Goal: Task Accomplishment & Management: Use online tool/utility

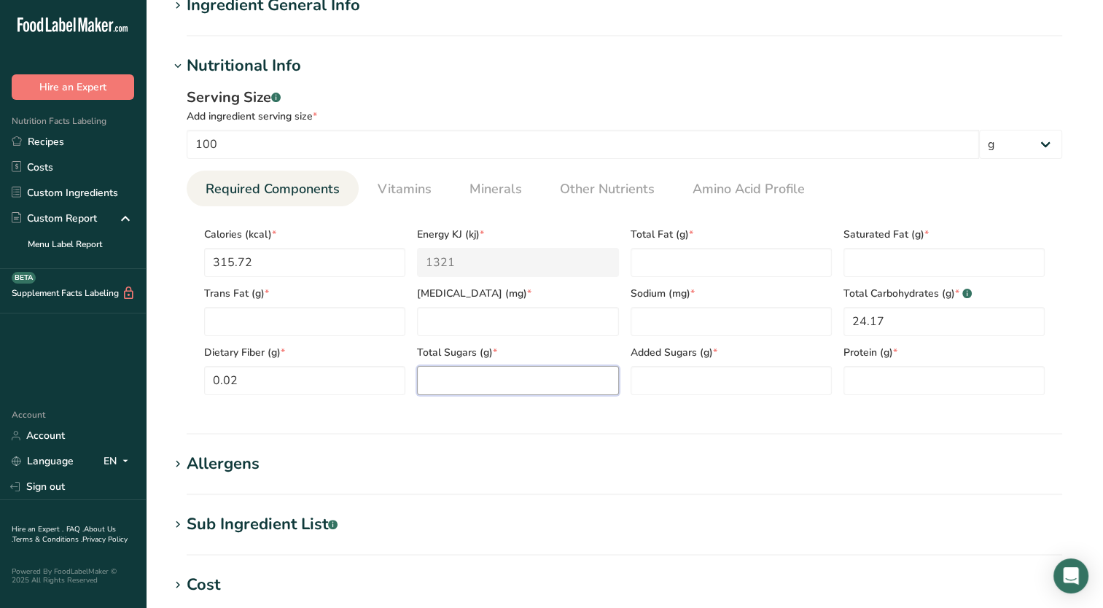
click at [459, 382] on Sugars "number" at bounding box center [517, 380] width 201 height 29
type Sugars "23.52"
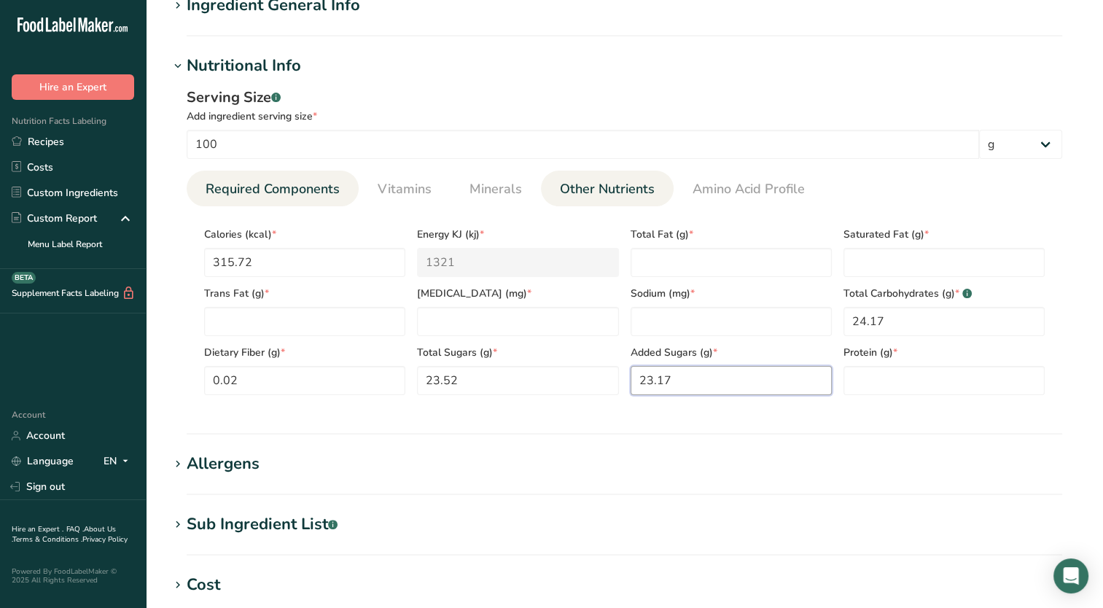
type Sugars "23.17"
click at [644, 179] on span "Other Nutrients" at bounding box center [607, 189] width 95 height 20
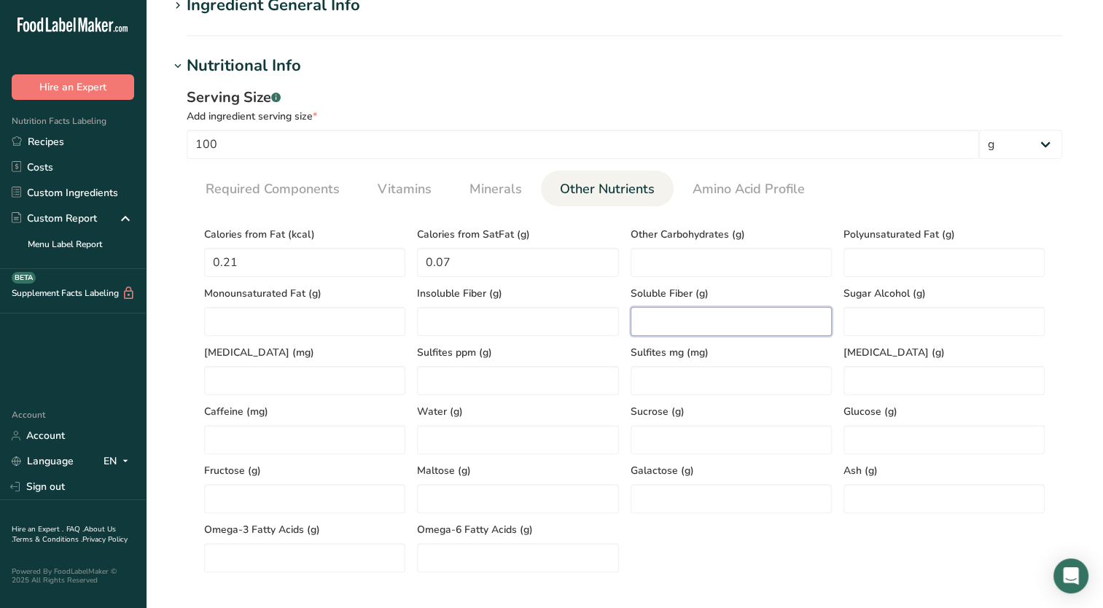
click at [682, 314] on Fiber "number" at bounding box center [731, 321] width 201 height 29
click at [672, 264] on Carbohydrates "number" at bounding box center [731, 262] width 201 height 29
type Carbohydrates "0.63"
click at [312, 198] on span "Required Components" at bounding box center [273, 189] width 134 height 20
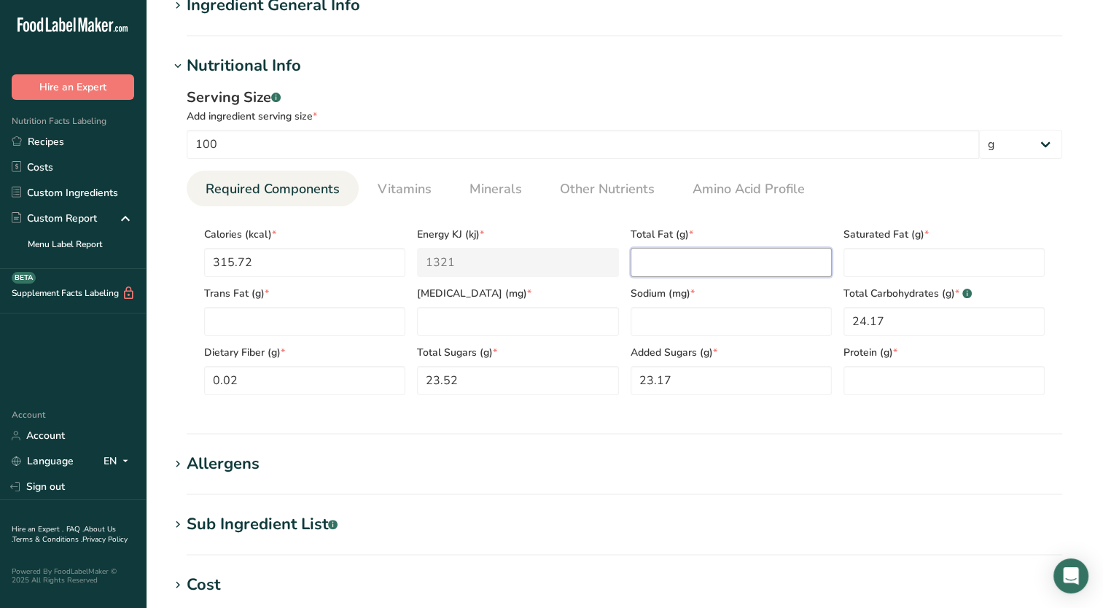
click at [701, 249] on Fat "number" at bounding box center [731, 262] width 201 height 29
type Fat "0.02"
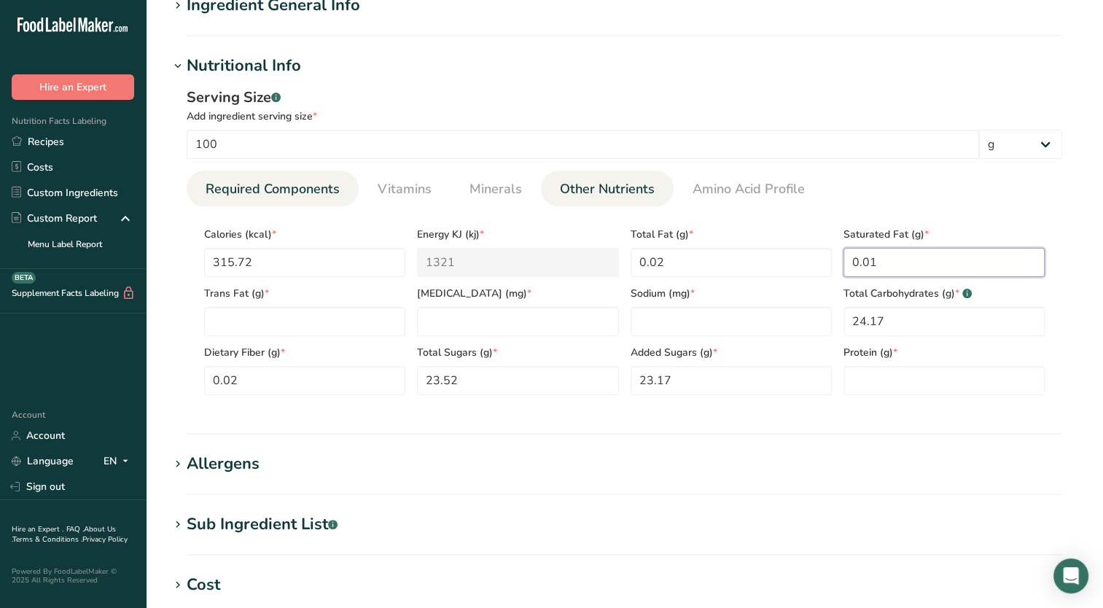
type Fat "0.01"
drag, startPoint x: 564, startPoint y: 185, endPoint x: 542, endPoint y: 206, distance: 29.4
click at [564, 185] on span "Other Nutrients" at bounding box center [607, 189] width 95 height 20
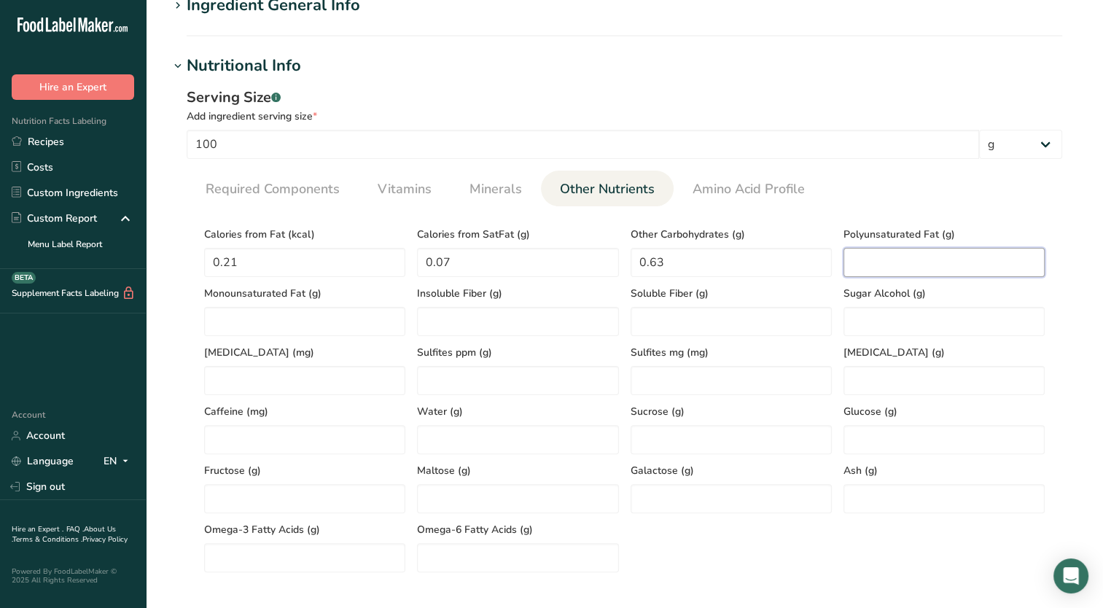
click at [916, 264] on Fat "number" at bounding box center [944, 262] width 201 height 29
type Fat "0.01"
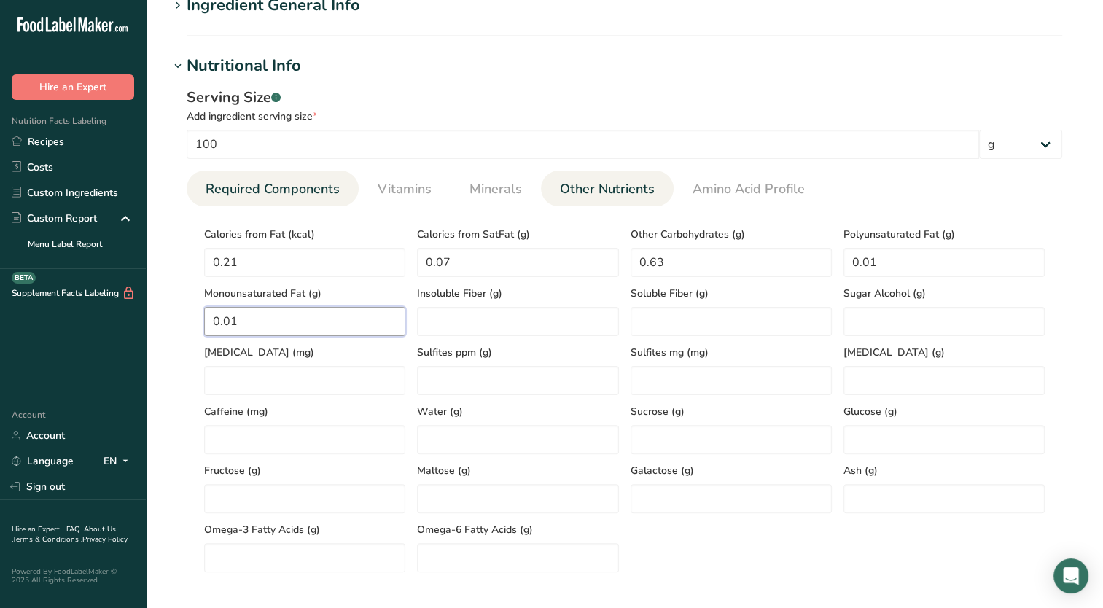
type Fat "0.01"
click at [274, 198] on span "Required Components" at bounding box center [273, 189] width 134 height 20
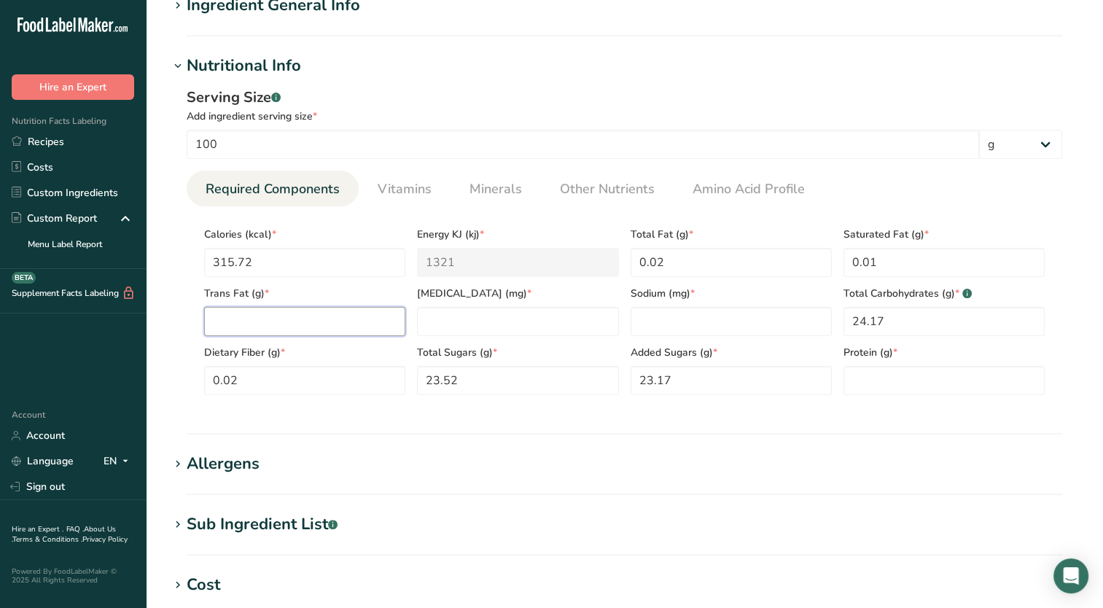
click at [315, 312] on Fat "number" at bounding box center [304, 321] width 201 height 29
type Fat "0"
type input "0.02"
click at [580, 192] on span "Other Nutrients" at bounding box center [607, 189] width 95 height 20
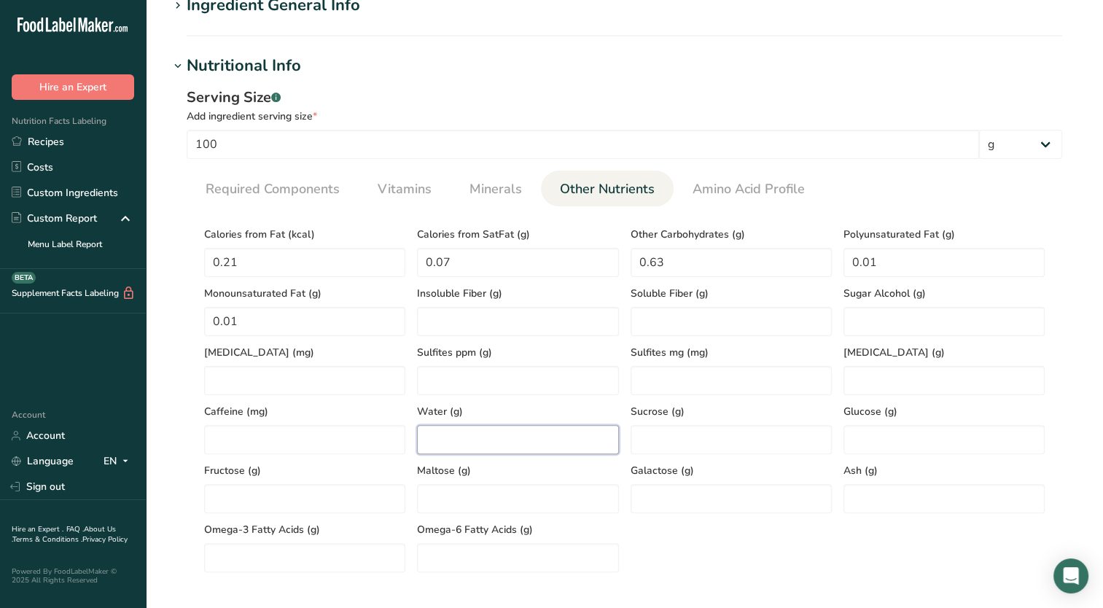
click at [531, 436] on input "number" at bounding box center [517, 439] width 201 height 29
type input "40.73"
click at [217, 186] on span "Required Components" at bounding box center [273, 189] width 134 height 20
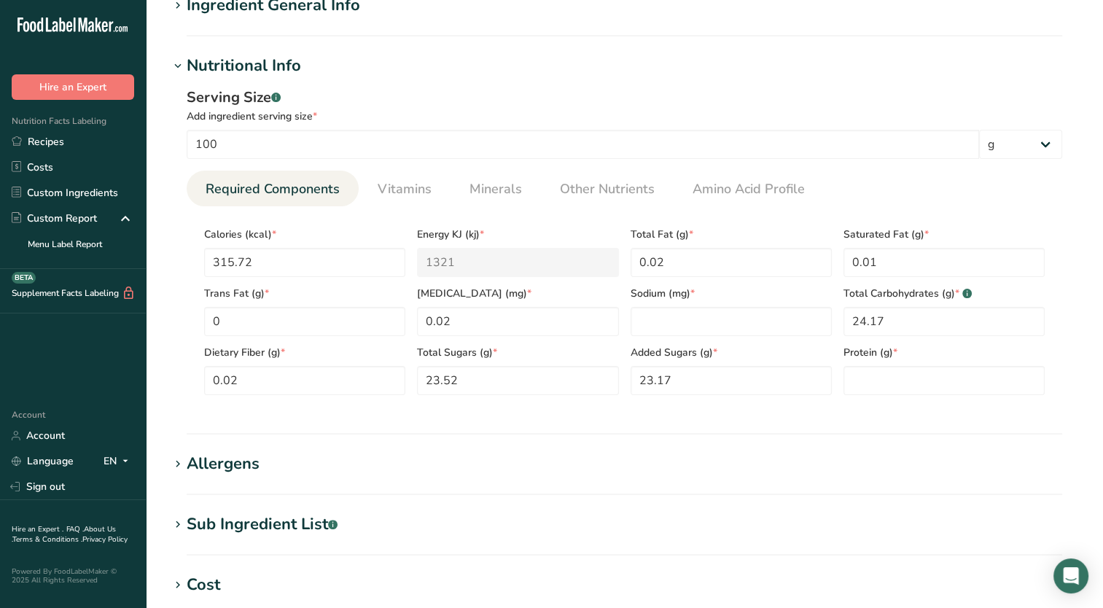
click at [889, 357] on span "Protein (g) *" at bounding box center [944, 352] width 201 height 15
click at [894, 373] on input "number" at bounding box center [944, 380] width 201 height 29
type input "0.03"
click at [615, 190] on span "Other Nutrients" at bounding box center [607, 189] width 95 height 20
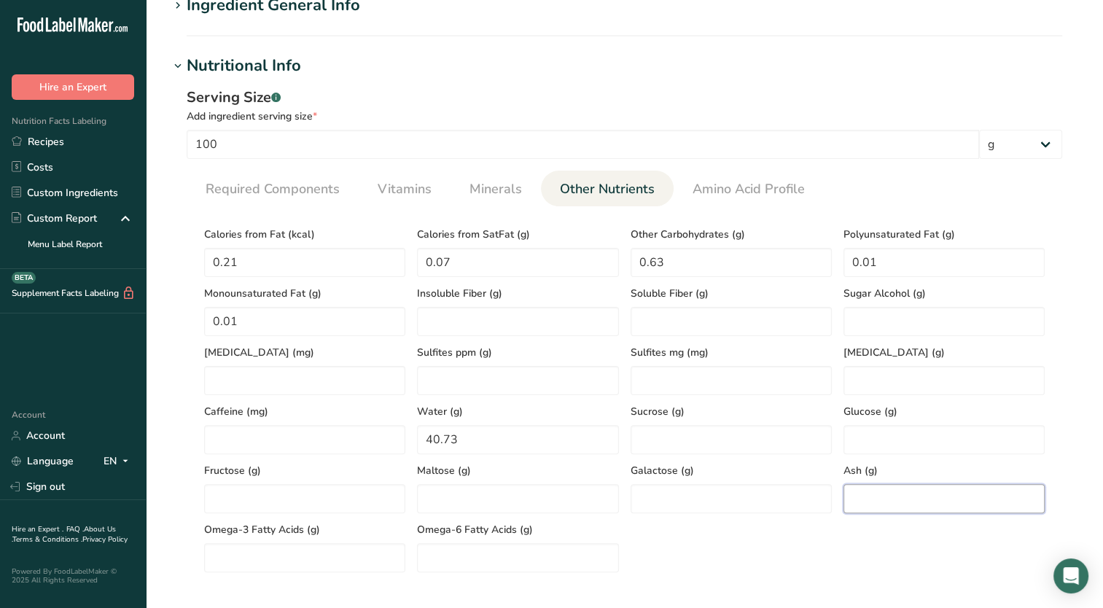
click at [884, 487] on input "number" at bounding box center [944, 498] width 201 height 29
type input "3.28"
click at [437, 194] on li "Vitamins" at bounding box center [405, 189] width 92 height 36
click at [404, 203] on link "Vitamins" at bounding box center [405, 189] width 66 height 37
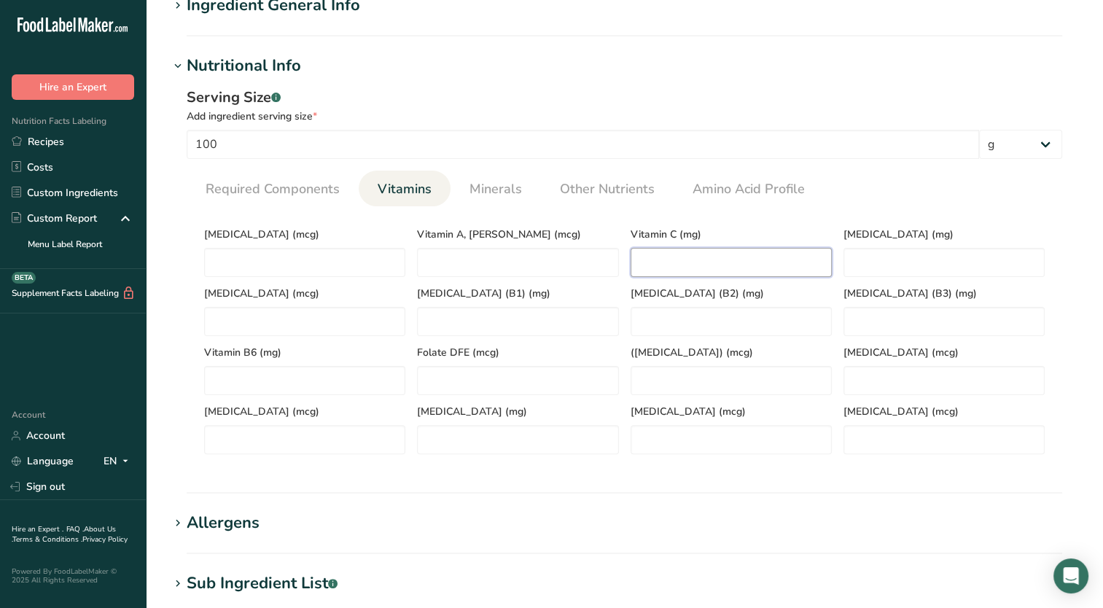
click at [711, 264] on C "number" at bounding box center [731, 262] width 201 height 29
type C "0"
type C "0.02"
click at [505, 273] on RAE "number" at bounding box center [517, 262] width 201 height 29
type RAE "0.06"
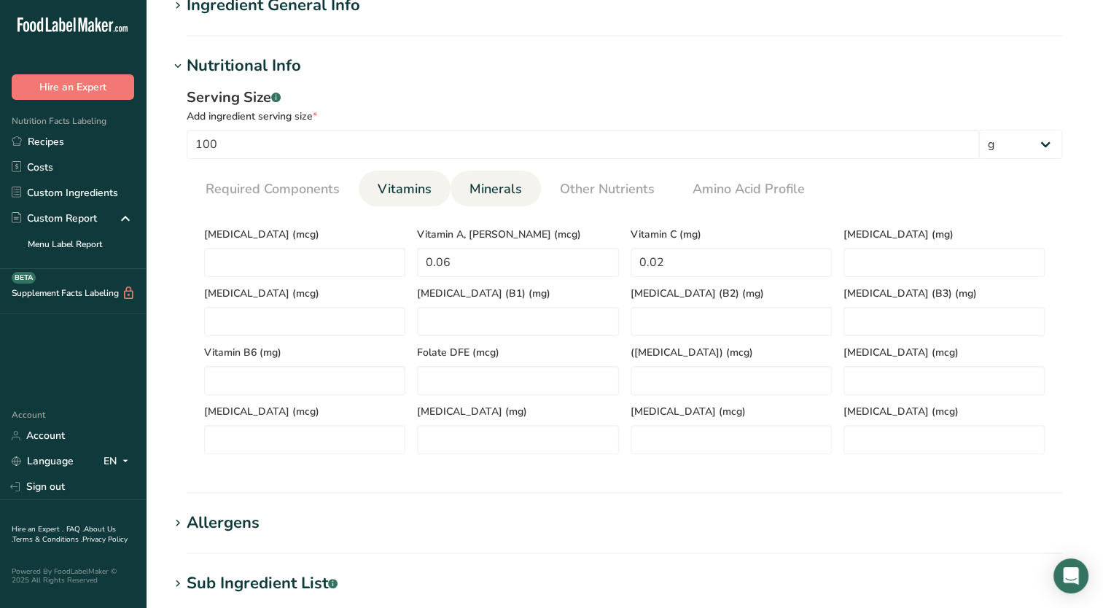
click at [511, 188] on span "Minerals" at bounding box center [496, 189] width 52 height 20
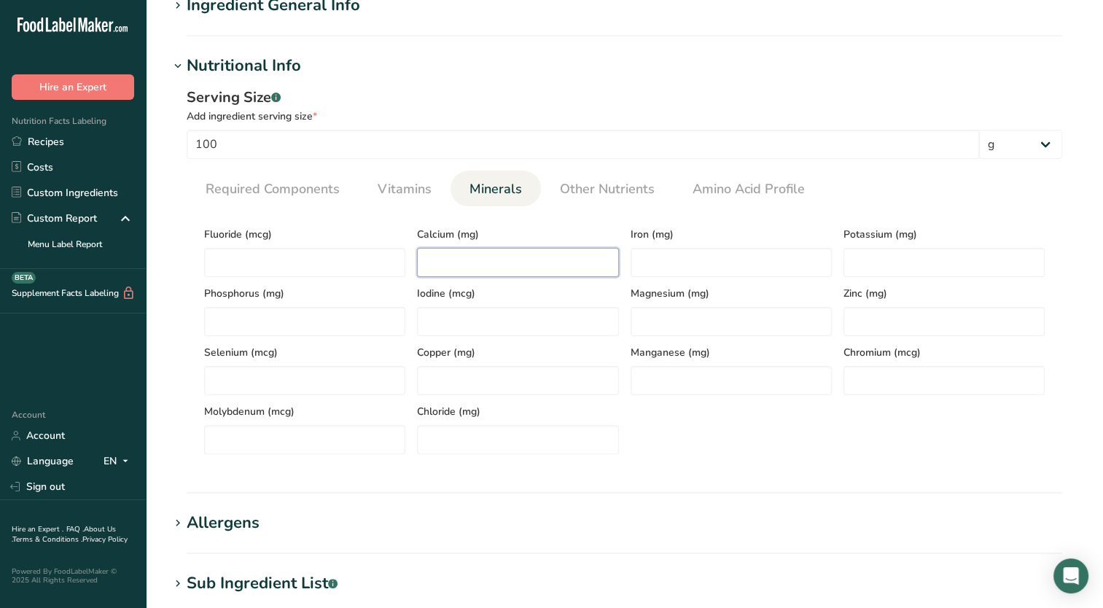
click at [498, 270] on input "number" at bounding box center [517, 262] width 201 height 29
type input "4.16"
click at [367, 252] on input "number" at bounding box center [304, 262] width 201 height 29
type input "20"
click at [688, 267] on input "number" at bounding box center [731, 262] width 201 height 29
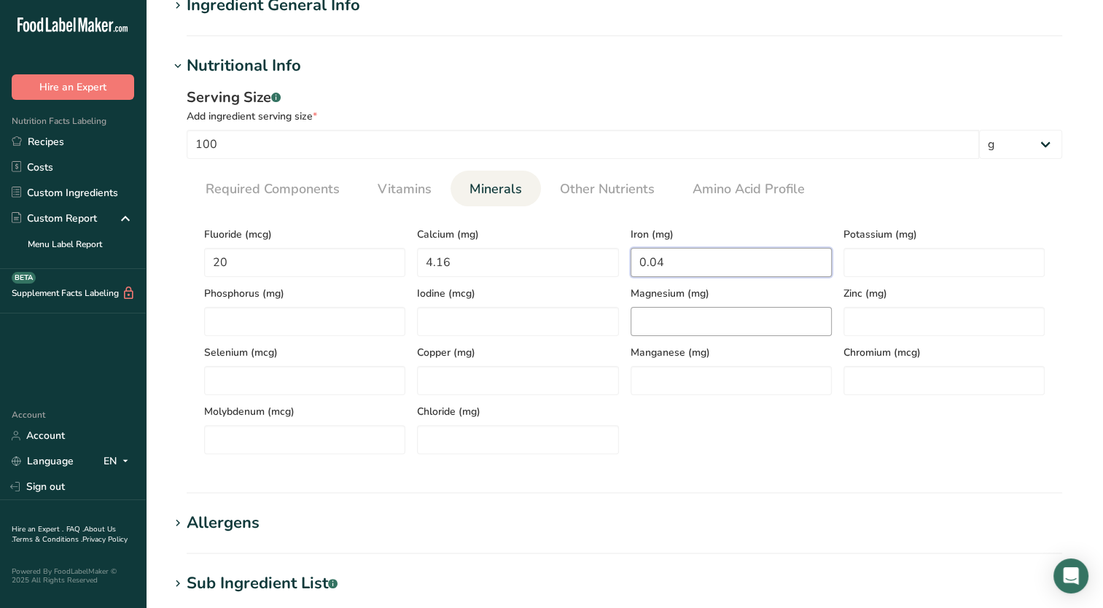
type input "0.04"
click at [707, 327] on input "number" at bounding box center [731, 321] width 201 height 29
type input "0.25"
click at [909, 262] on input "number" at bounding box center [944, 262] width 201 height 29
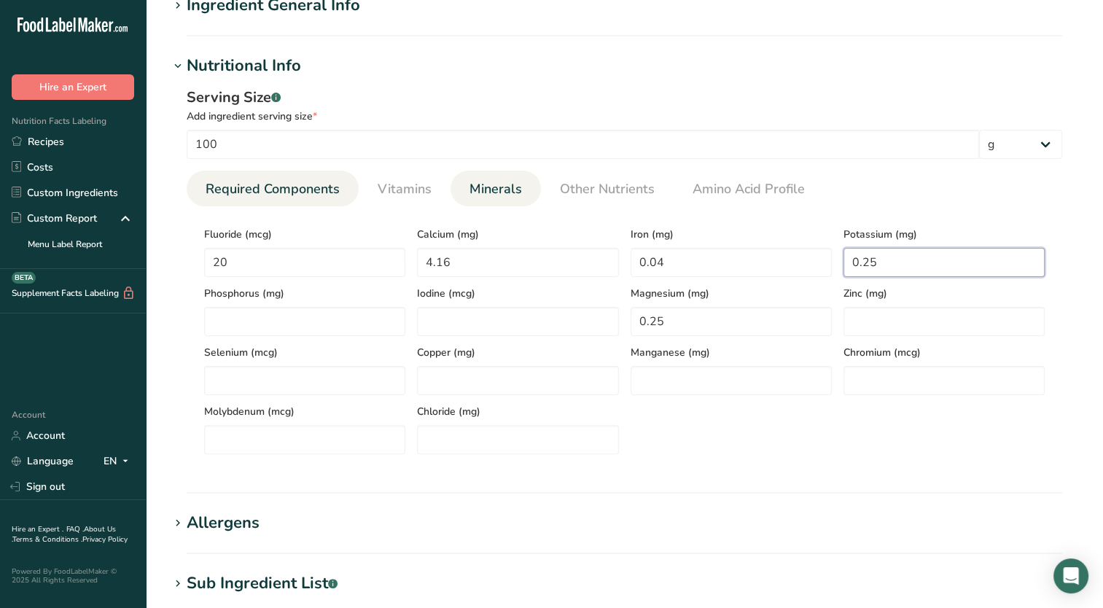
type input "0.25"
click at [262, 176] on link "Required Components" at bounding box center [273, 189] width 146 height 37
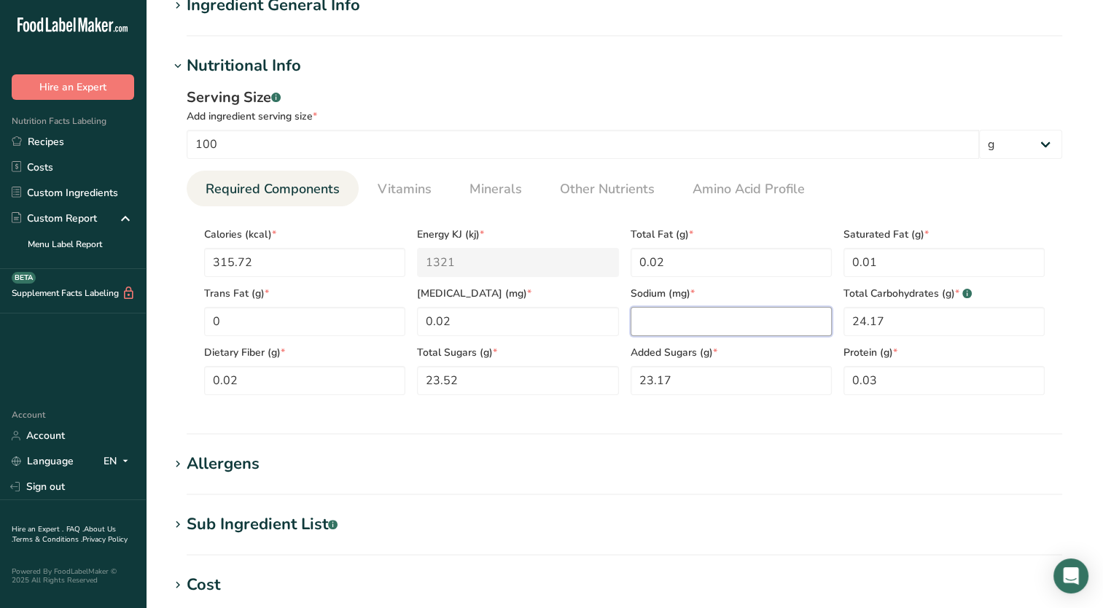
click at [710, 331] on input "number" at bounding box center [731, 321] width 201 height 29
type input "6.85"
click at [774, 181] on span "Amino Acid Profile" at bounding box center [749, 189] width 112 height 20
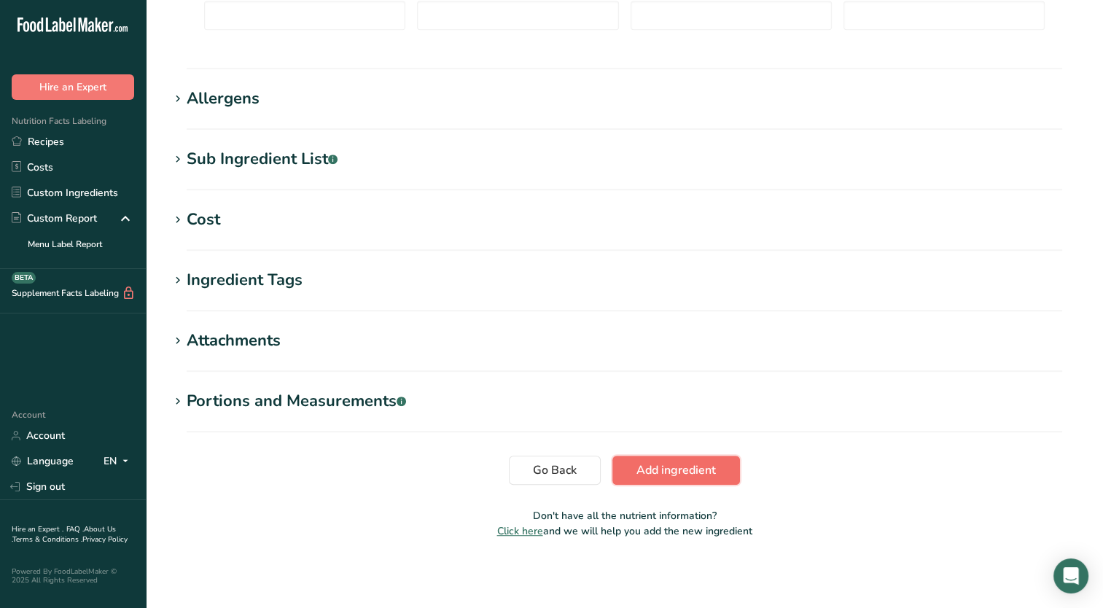
click at [645, 472] on span "Add ingredient" at bounding box center [676, 470] width 79 height 17
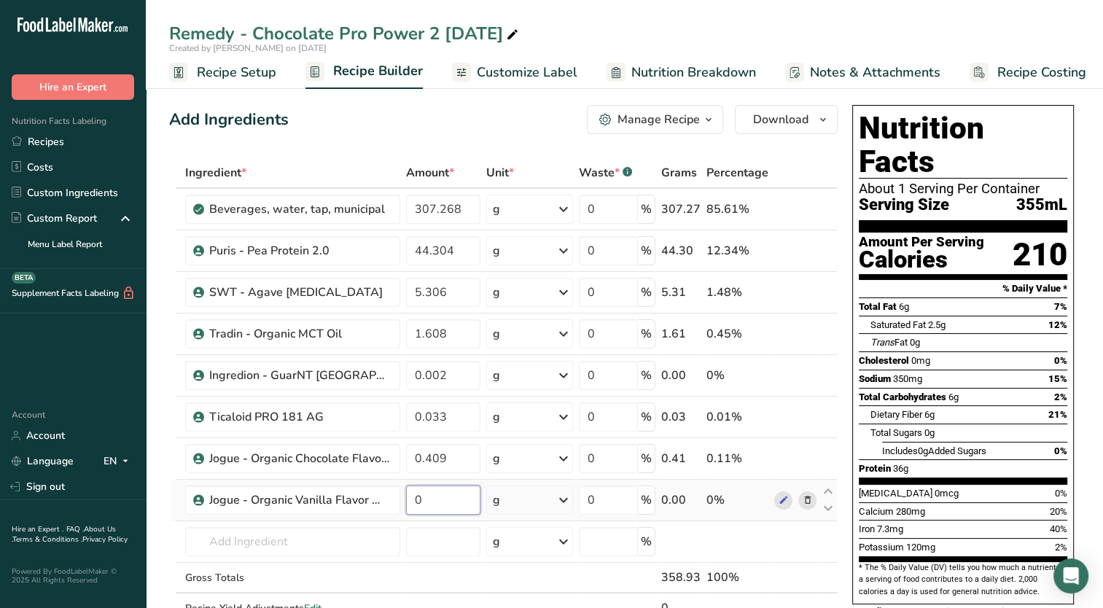
click at [472, 509] on input "0" at bounding box center [443, 500] width 74 height 29
type input "0.068"
click at [353, 528] on div "Ingredient * Amount * Unit * Waste * .a-a{fill:#347362;}.b-a{fill:#fff;} Grams …" at bounding box center [503, 405] width 669 height 497
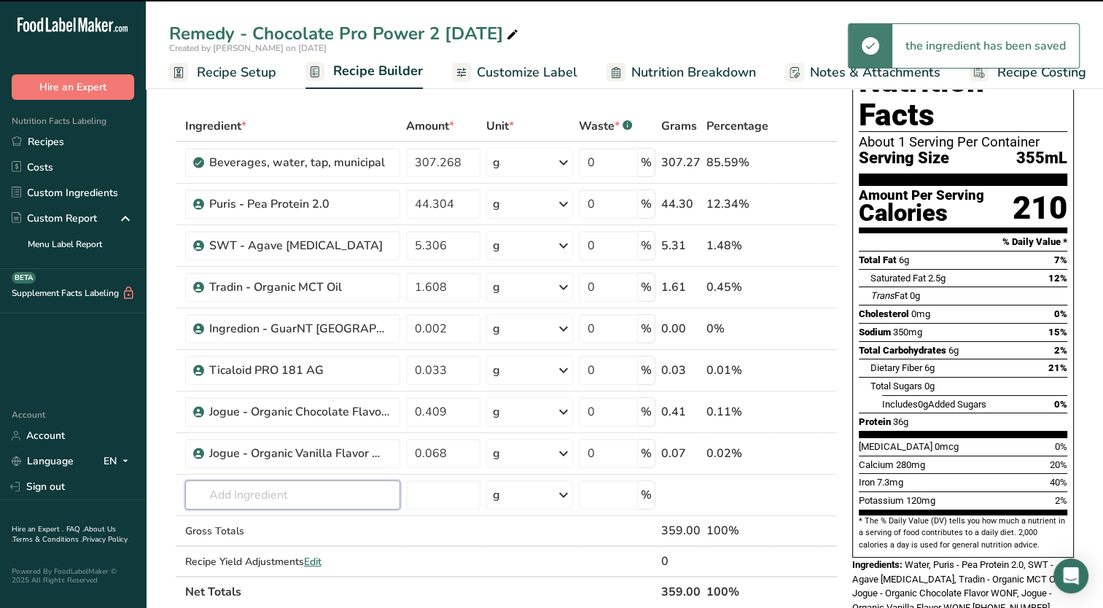
scroll to position [146, 0]
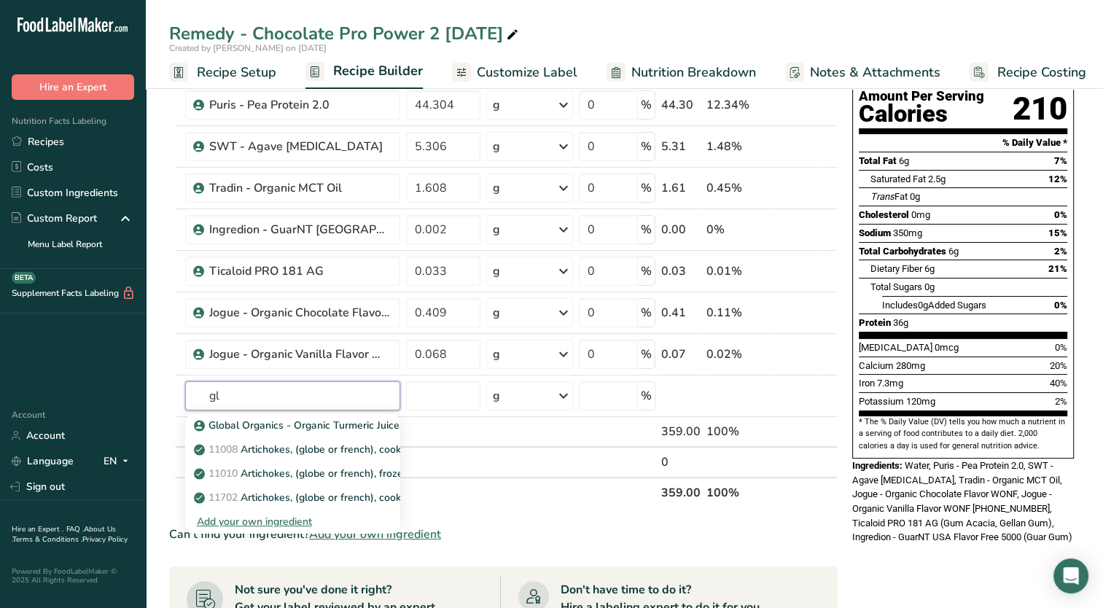
type input "g"
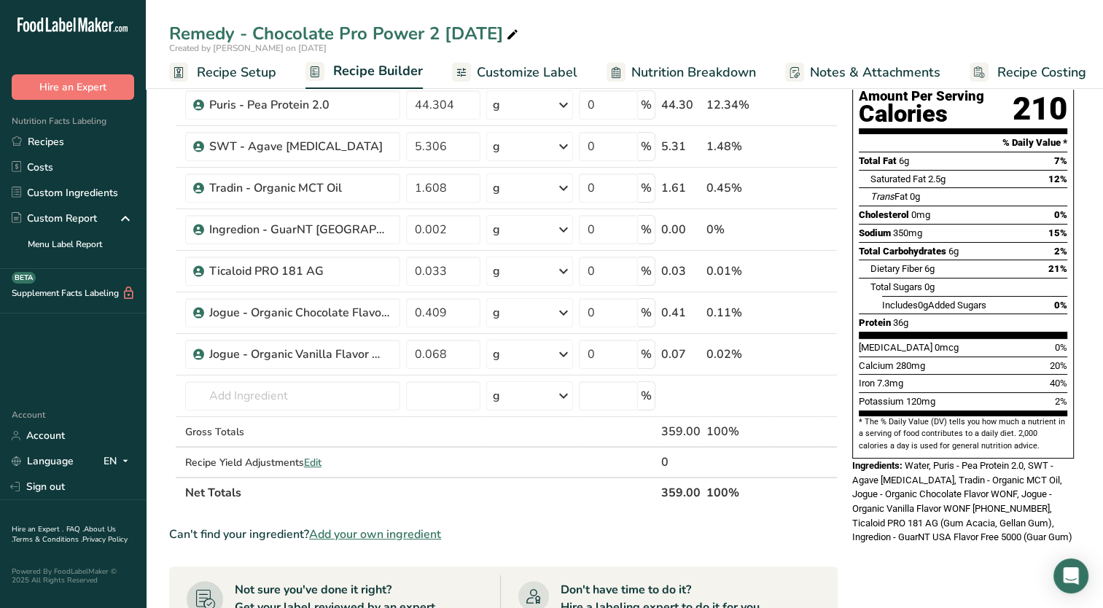
click at [362, 532] on span "Add your own ingredient" at bounding box center [375, 534] width 132 height 17
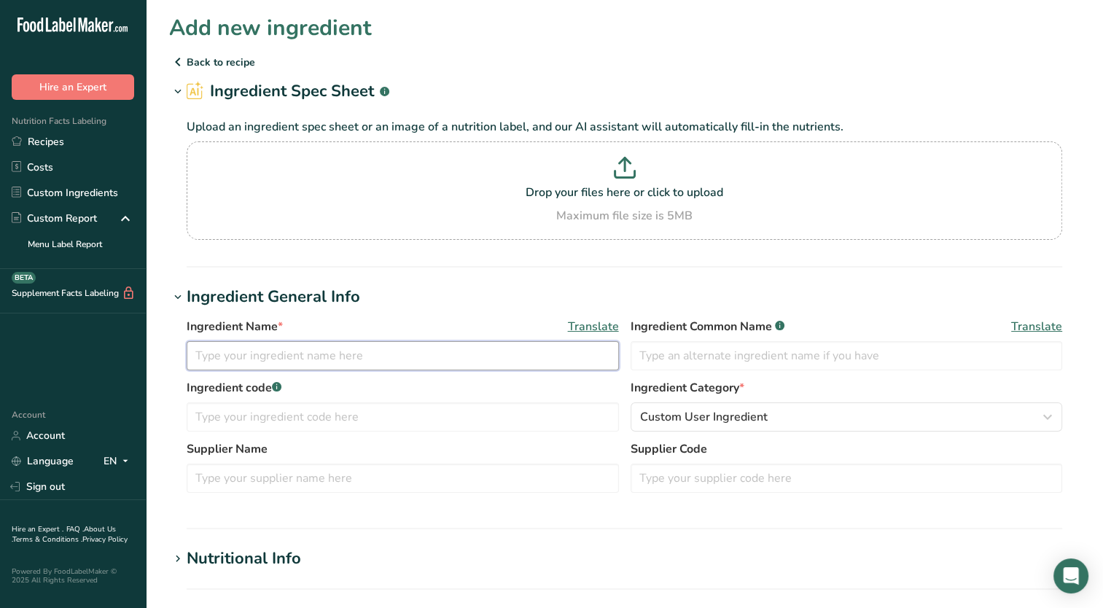
click at [366, 359] on input "text" at bounding box center [403, 355] width 432 height 29
click at [467, 350] on input "Global Organics -" at bounding box center [403, 355] width 432 height 29
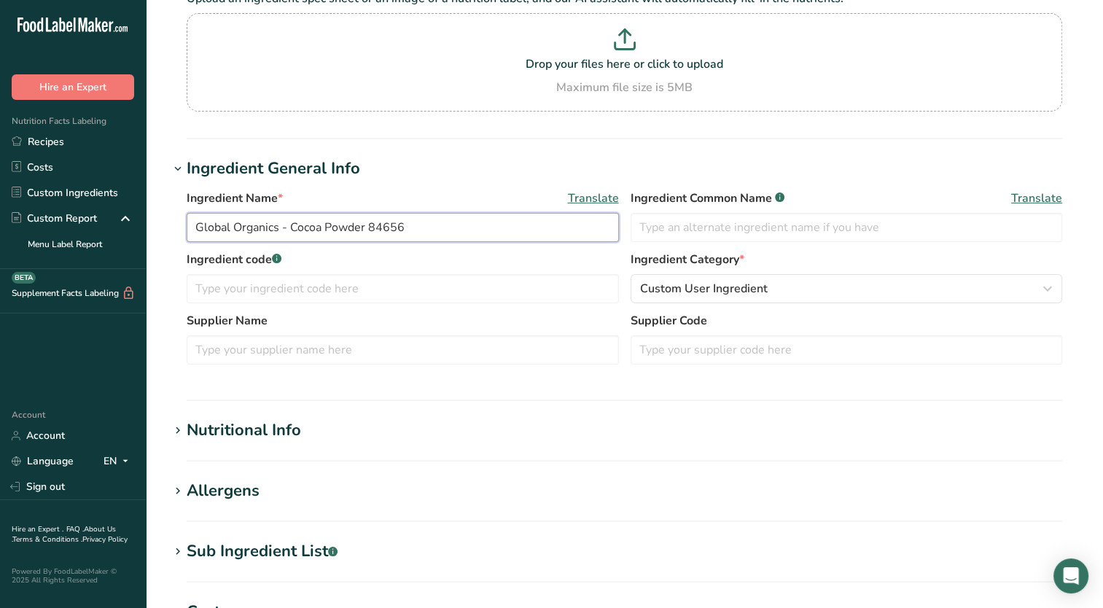
scroll to position [146, 0]
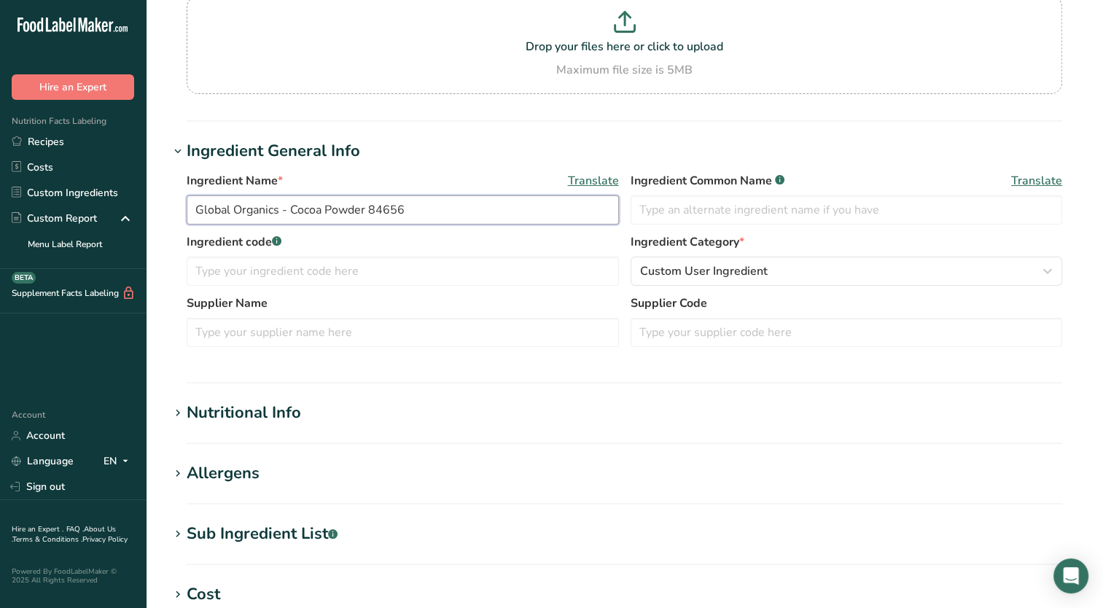
type input "Global Organics - Cocoa Powder 84656"
click at [182, 424] on h1 "Nutritional Info" at bounding box center [624, 413] width 911 height 24
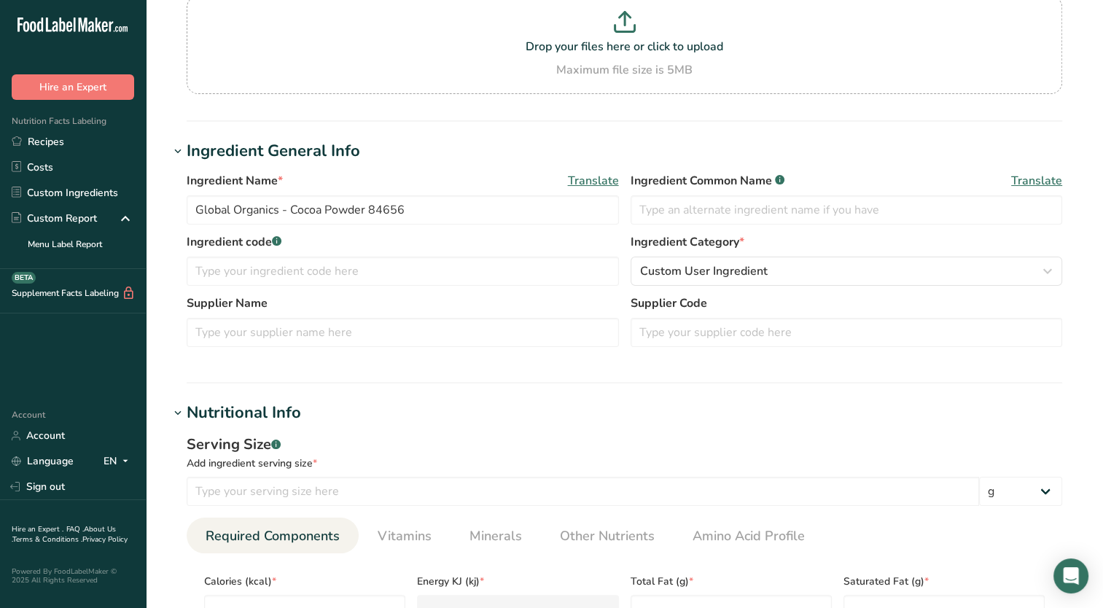
click at [181, 416] on icon at bounding box center [177, 413] width 13 height 20
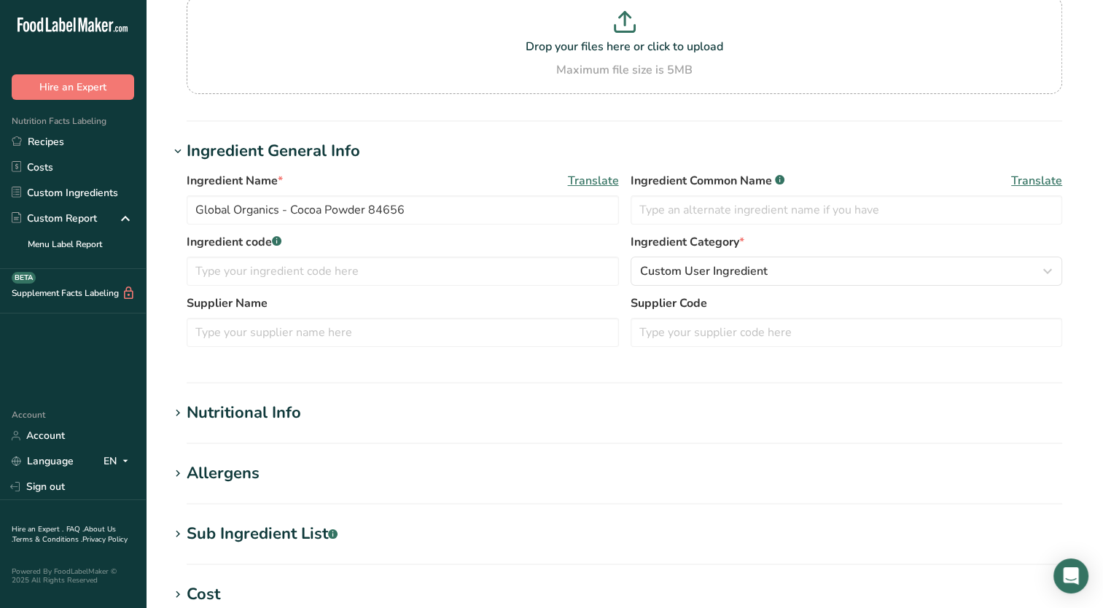
click at [174, 411] on icon at bounding box center [177, 413] width 13 height 20
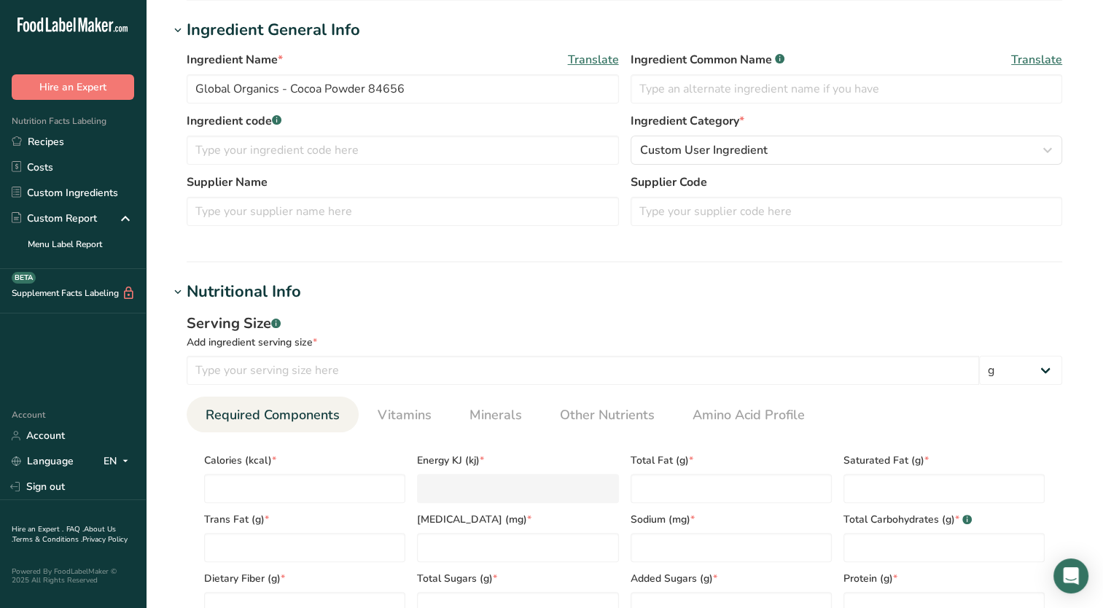
scroll to position [437, 0]
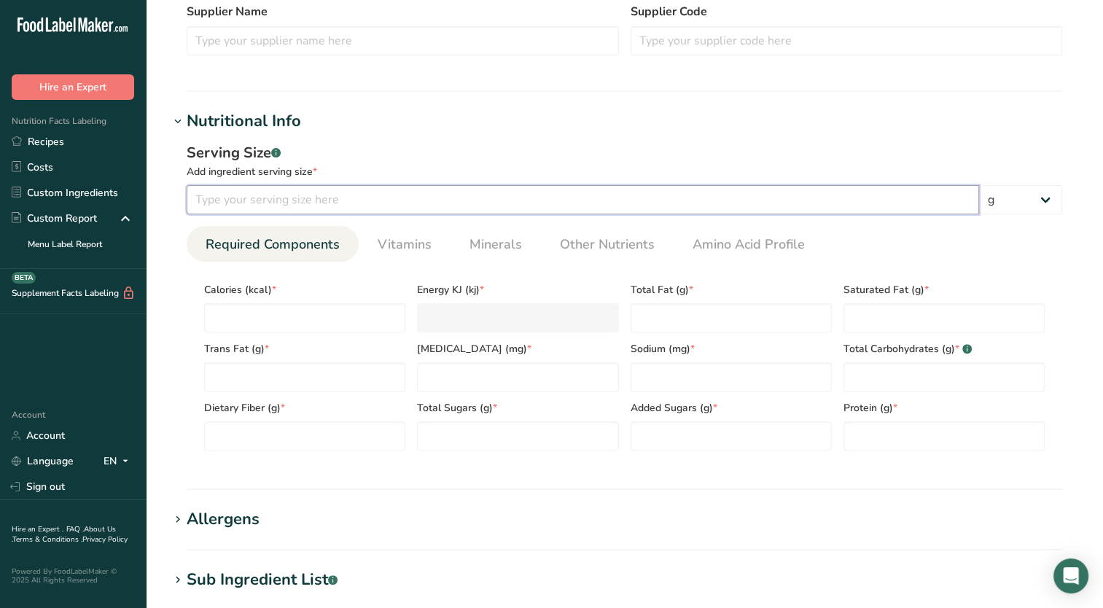
click at [537, 195] on input "number" at bounding box center [583, 199] width 793 height 29
type input "100"
click at [327, 327] on input "number" at bounding box center [304, 317] width 201 height 29
type input "3"
type KJ "12.6"
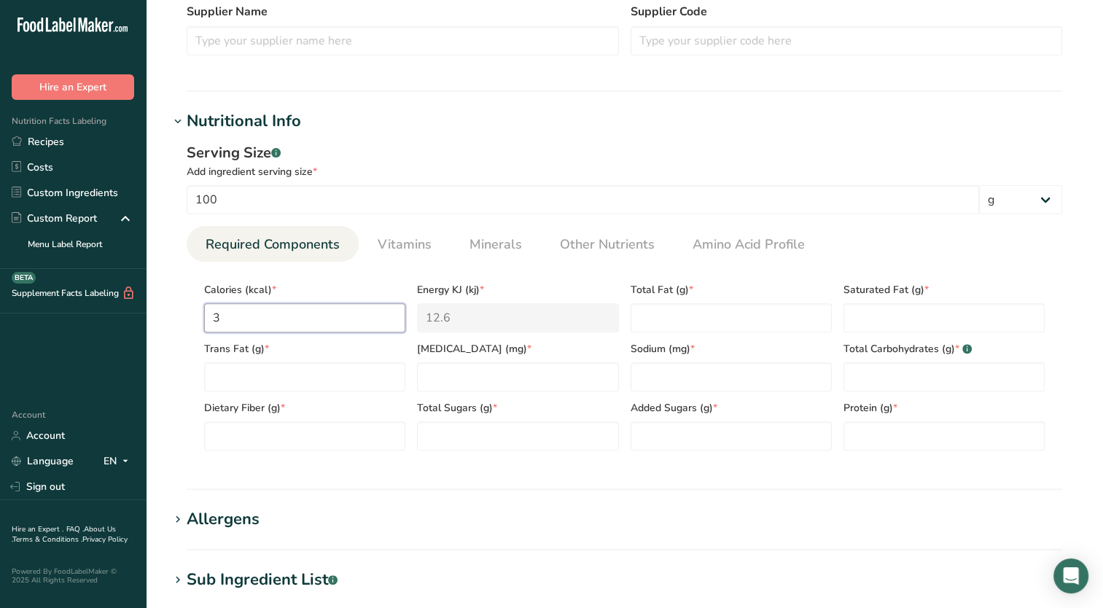
type input "38"
type KJ "159"
type input "388"
type KJ "1623.4"
type input "388"
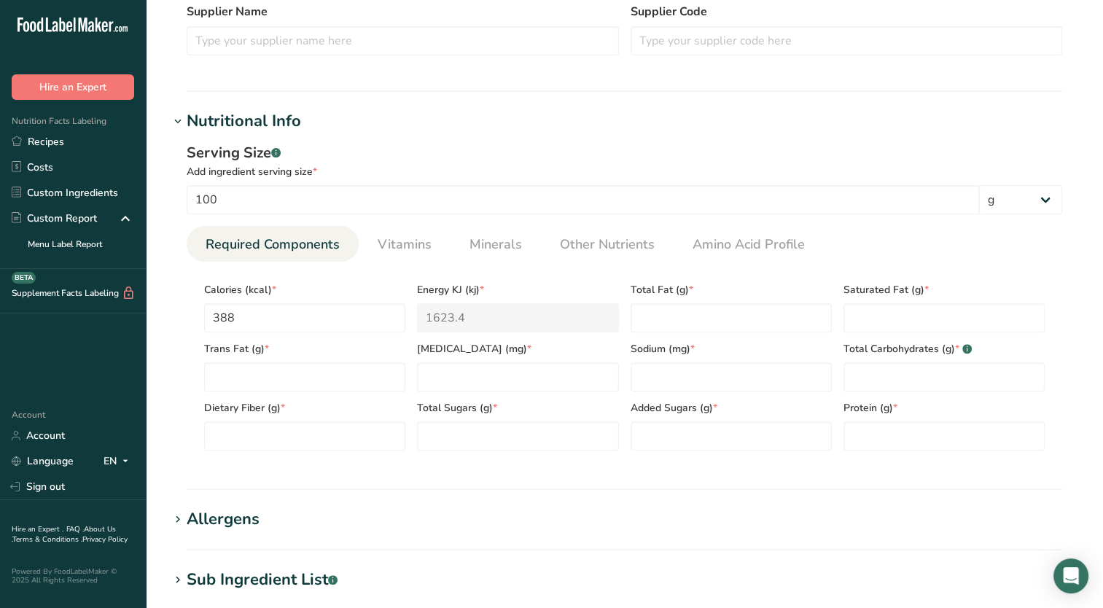
drag, startPoint x: 715, startPoint y: 244, endPoint x: 483, endPoint y: 262, distance: 233.3
click at [714, 244] on span "Amino Acid Profile" at bounding box center [749, 245] width 112 height 20
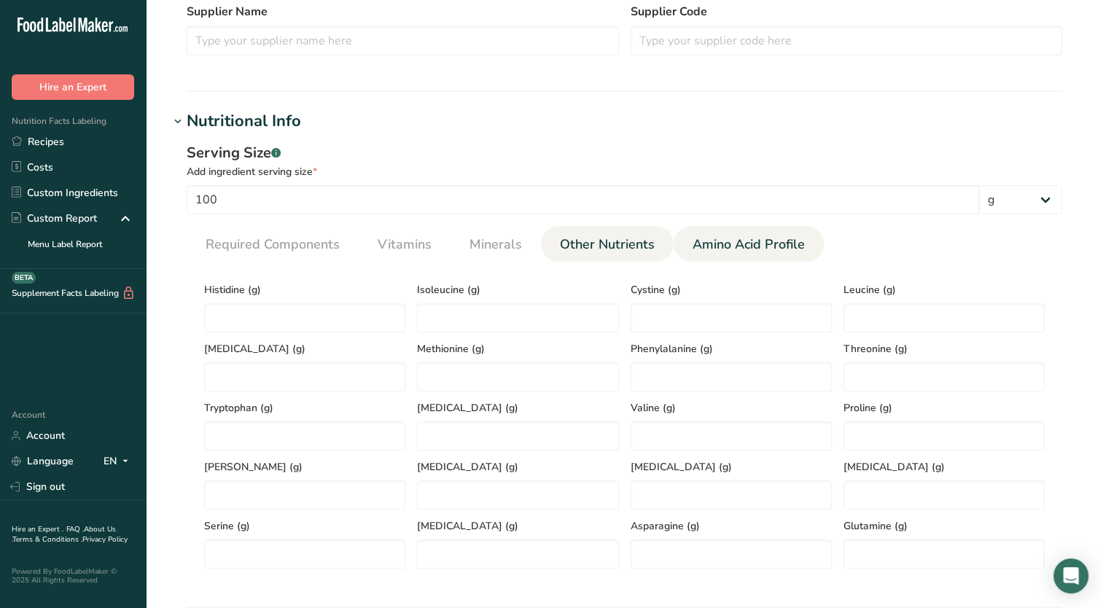
drag, startPoint x: 596, startPoint y: 235, endPoint x: 583, endPoint y: 241, distance: 14.7
click at [594, 237] on span "Other Nutrients" at bounding box center [607, 245] width 95 height 20
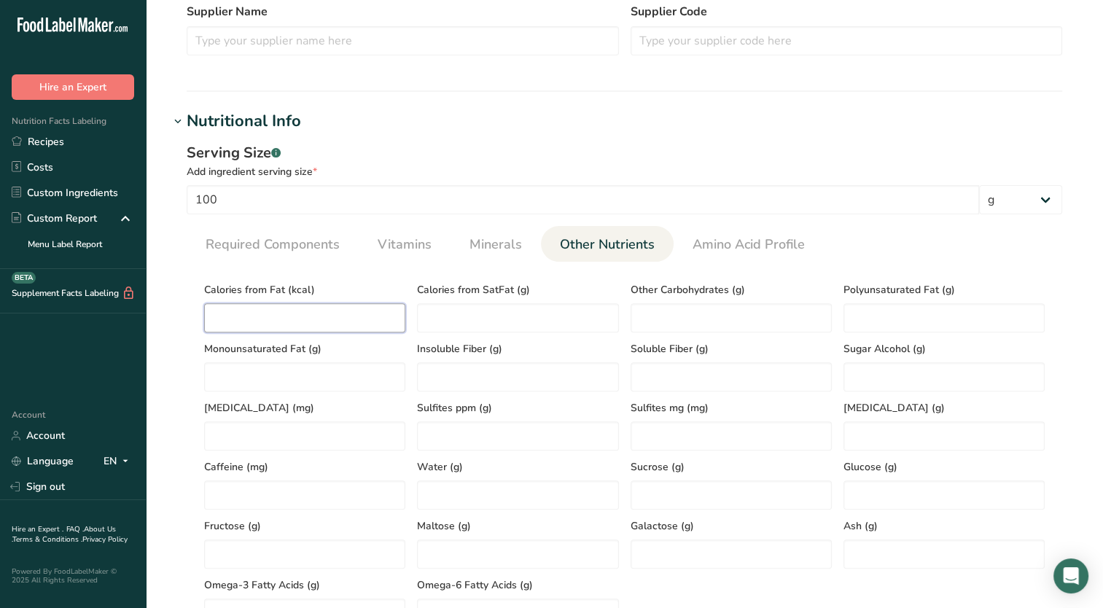
click at [301, 318] on Fat "number" at bounding box center [304, 317] width 201 height 29
type Fat "108"
click at [289, 262] on section "Calories (kcal) * 388 Energy KJ (kj) * 1623.4 Total Fat (g) * Saturated Fat (g)…" at bounding box center [625, 451] width 876 height 378
drag, startPoint x: 281, startPoint y: 248, endPoint x: 773, endPoint y: 358, distance: 503.6
click at [283, 249] on span "Required Components" at bounding box center [273, 245] width 134 height 20
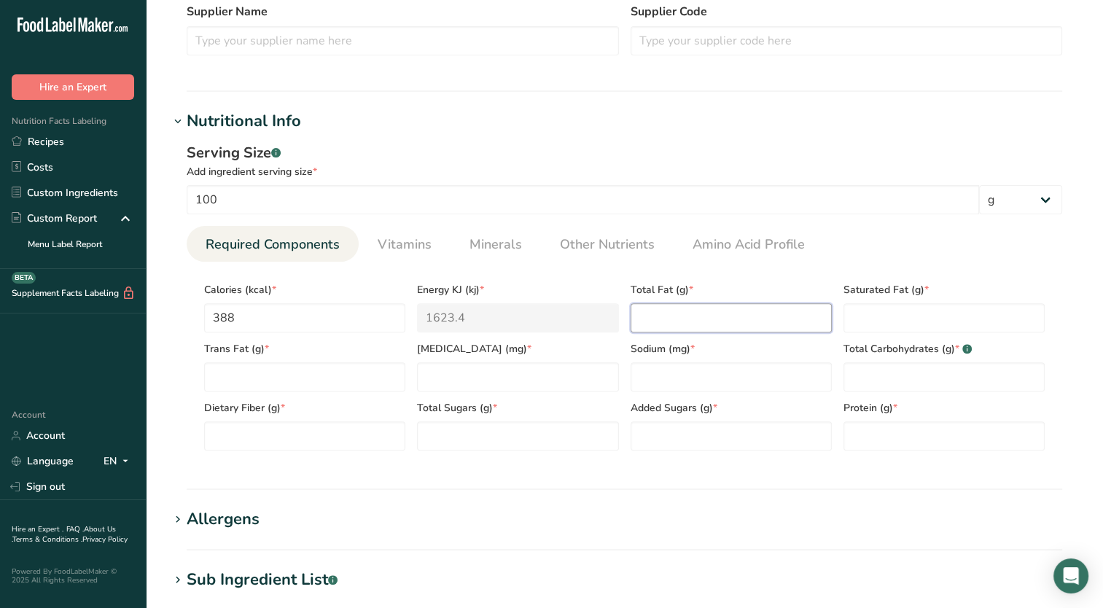
click at [739, 319] on Fat "number" at bounding box center [731, 317] width 201 height 29
type Fat "126.9"
click at [626, 252] on span "Other Nutrients" at bounding box center [607, 245] width 95 height 20
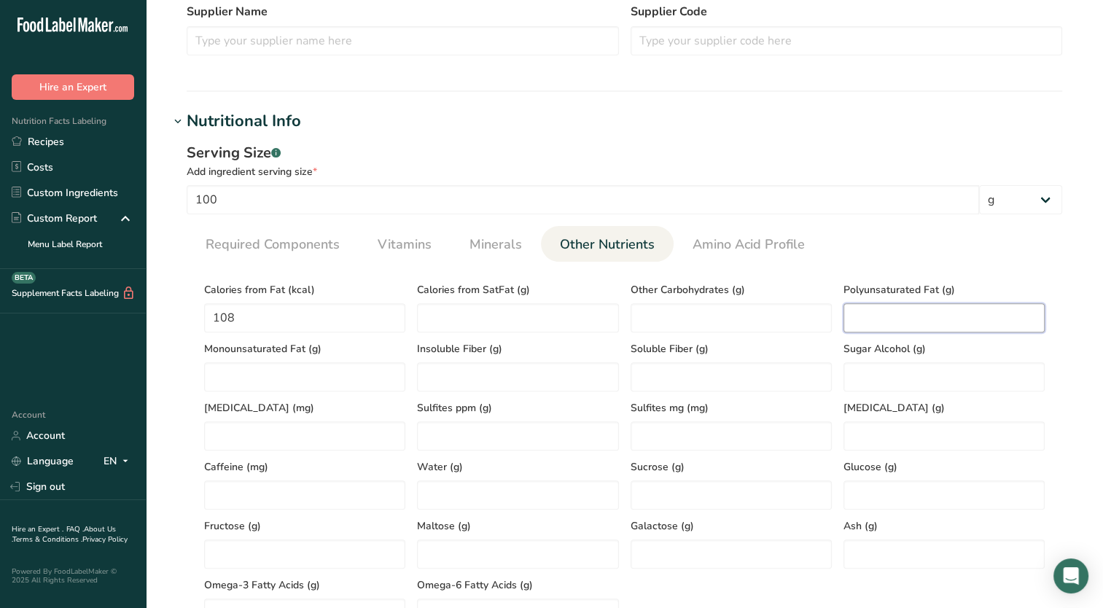
click at [894, 311] on Fat "number" at bounding box center [944, 317] width 201 height 29
type Fat "0.6"
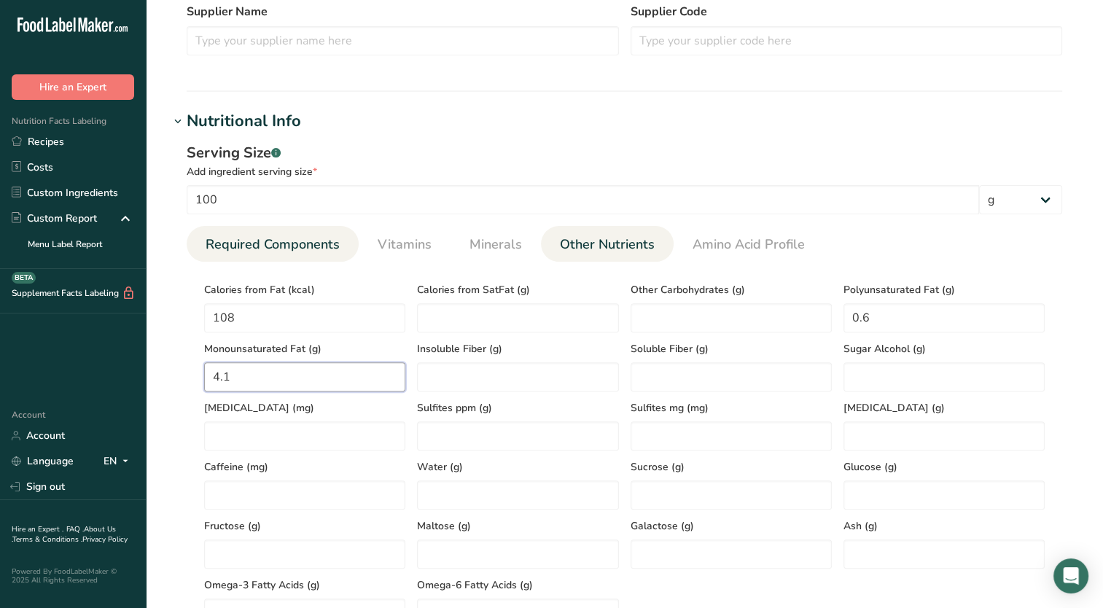
type Fat "4.1"
click at [335, 243] on span "Required Components" at bounding box center [273, 245] width 134 height 20
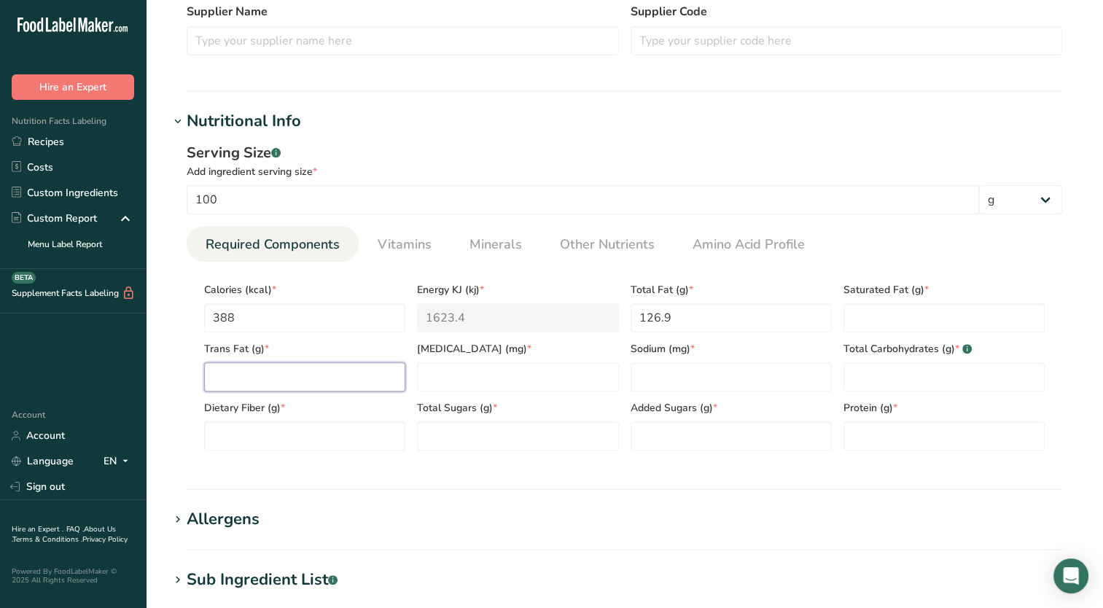
click at [312, 384] on Fat "number" at bounding box center [304, 376] width 201 height 29
type Fat "0"
type input "0"
type input "15.9"
type Carbohydrates "44.3"
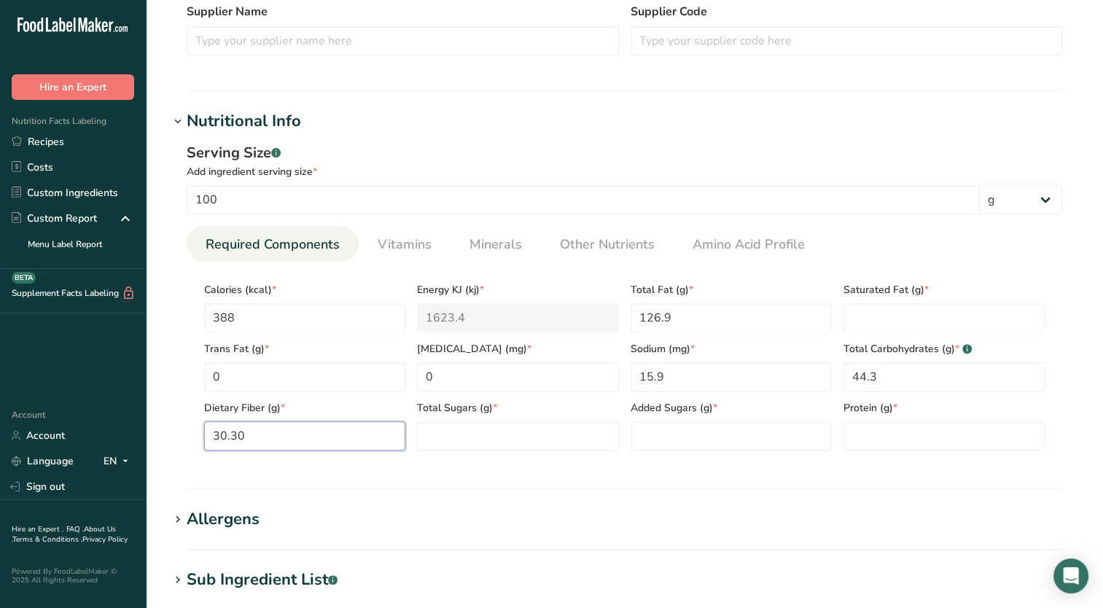
type Fiber "30.30"
type Sugars "0.5"
type Sugars "0"
type input "25.8"
click at [481, 262] on section "Calories (kcal) * 388 Energy KJ (kj) * 1623.4 Total Fat (g) * 126.9 Saturated F…" at bounding box center [625, 362] width 876 height 201
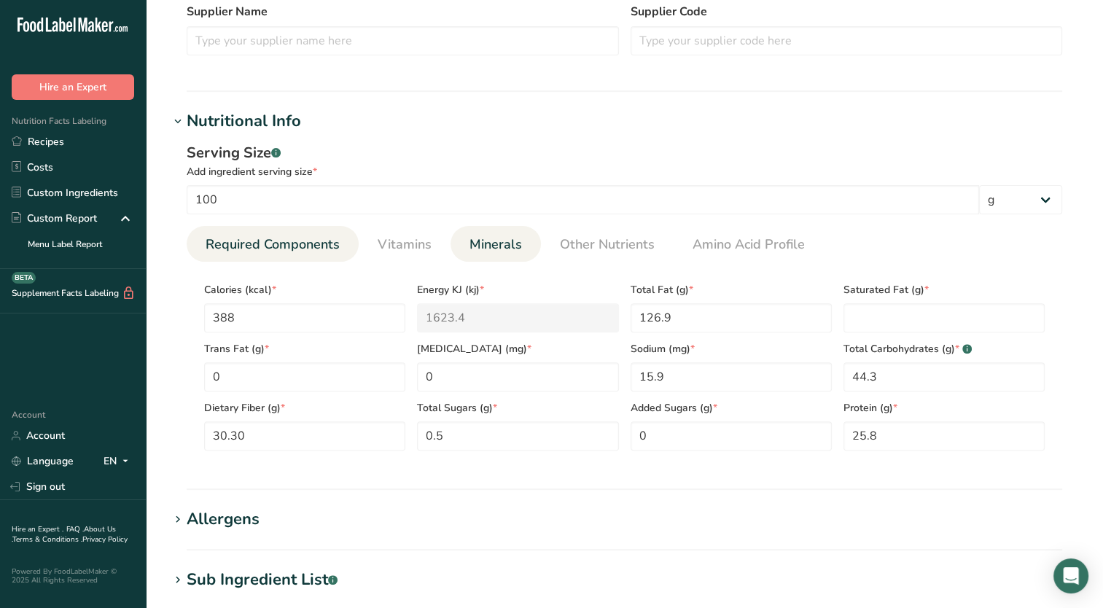
click at [511, 249] on span "Minerals" at bounding box center [496, 245] width 52 height 20
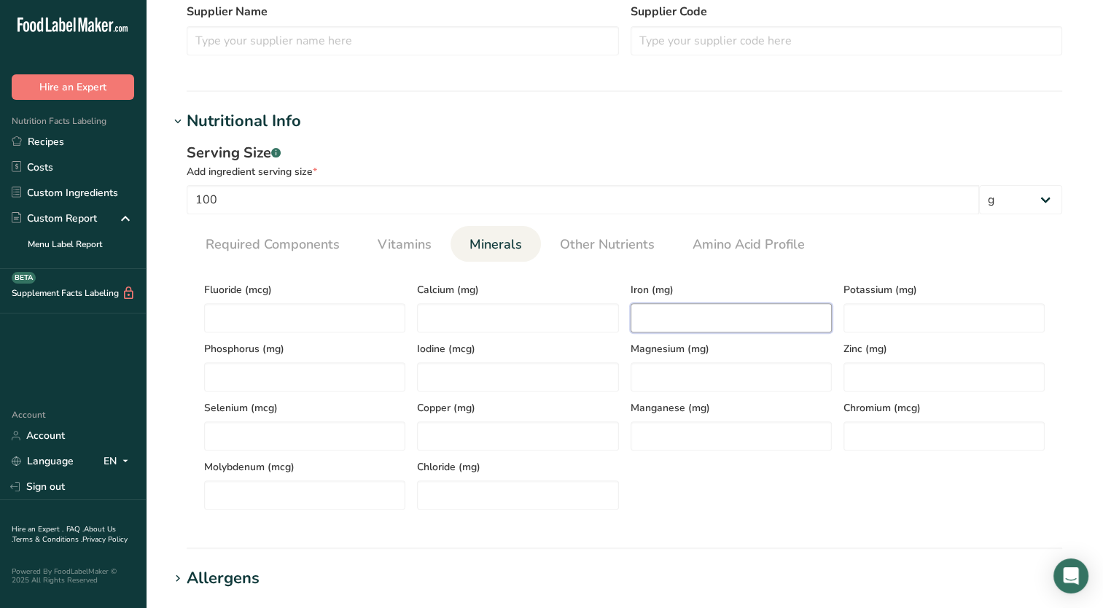
click at [674, 315] on input "number" at bounding box center [731, 317] width 201 height 29
type input "140"
click at [512, 320] on input "number" at bounding box center [517, 317] width 201 height 29
type input "140"
type input "30"
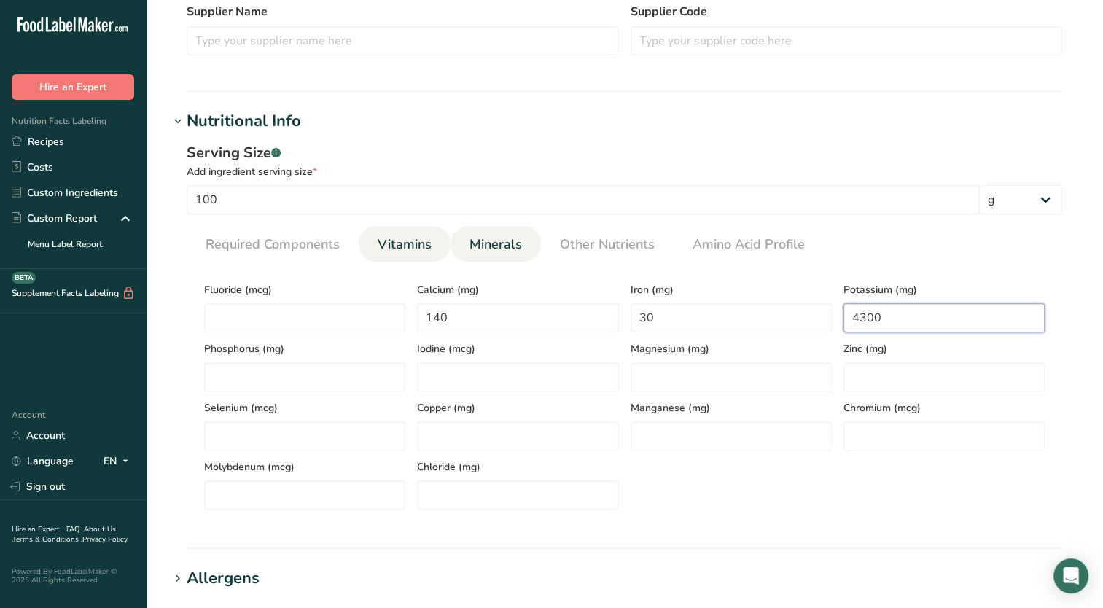
type input "4300"
click at [386, 249] on span "Vitamins" at bounding box center [405, 245] width 54 height 20
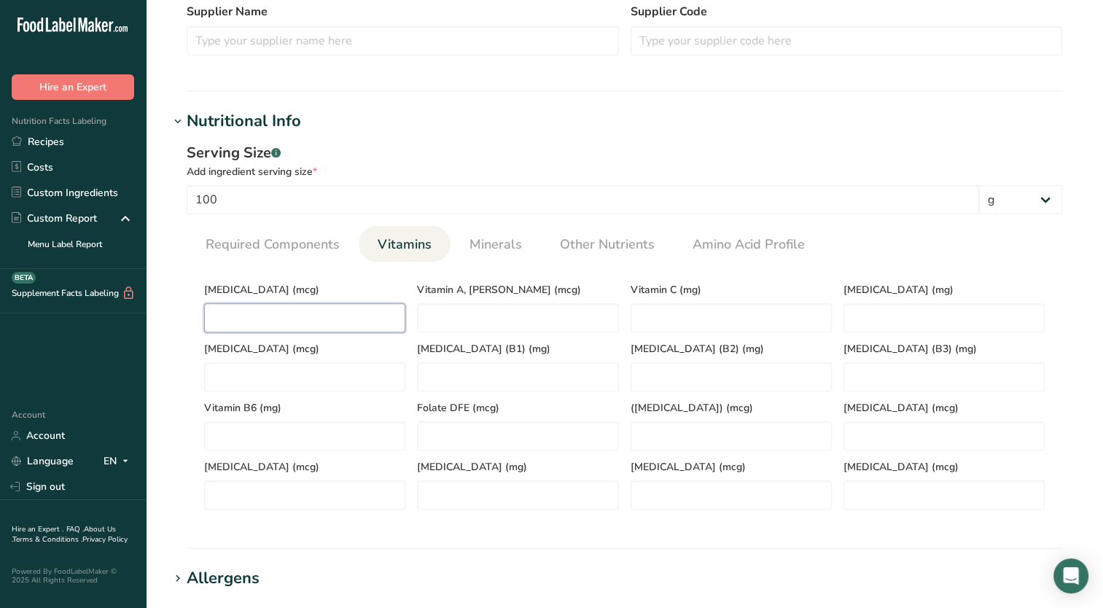
click at [262, 319] on D "number" at bounding box center [304, 317] width 201 height 29
type D "0.6"
click at [396, 120] on h1 "Nutritional Info" at bounding box center [624, 121] width 911 height 24
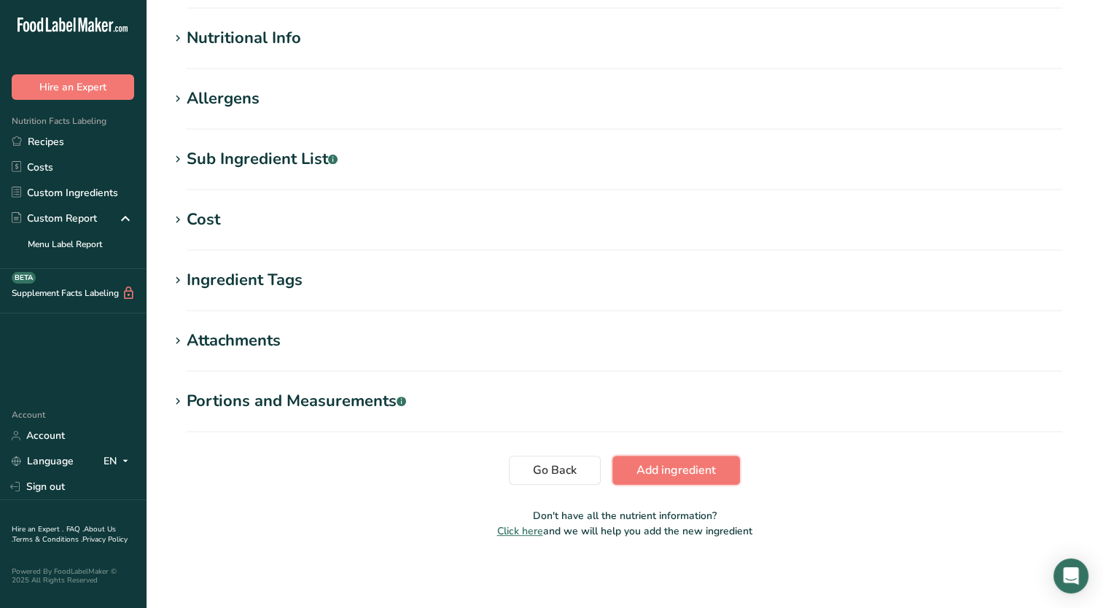
click at [729, 469] on button "Add ingredient" at bounding box center [676, 470] width 128 height 29
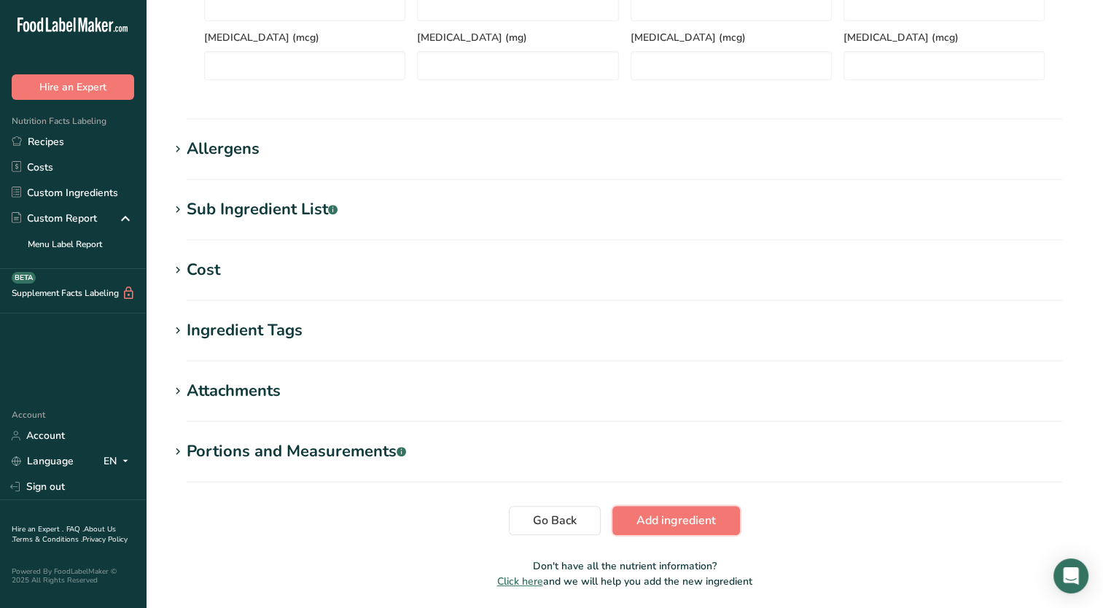
scroll to position [174, 0]
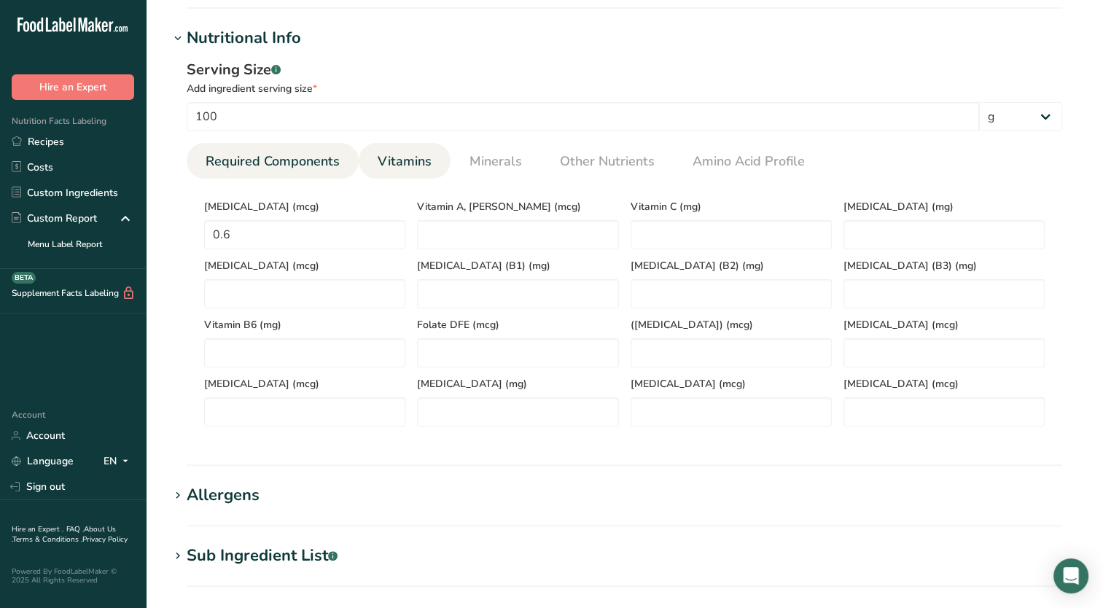
click at [277, 146] on link "Required Components" at bounding box center [273, 161] width 146 height 37
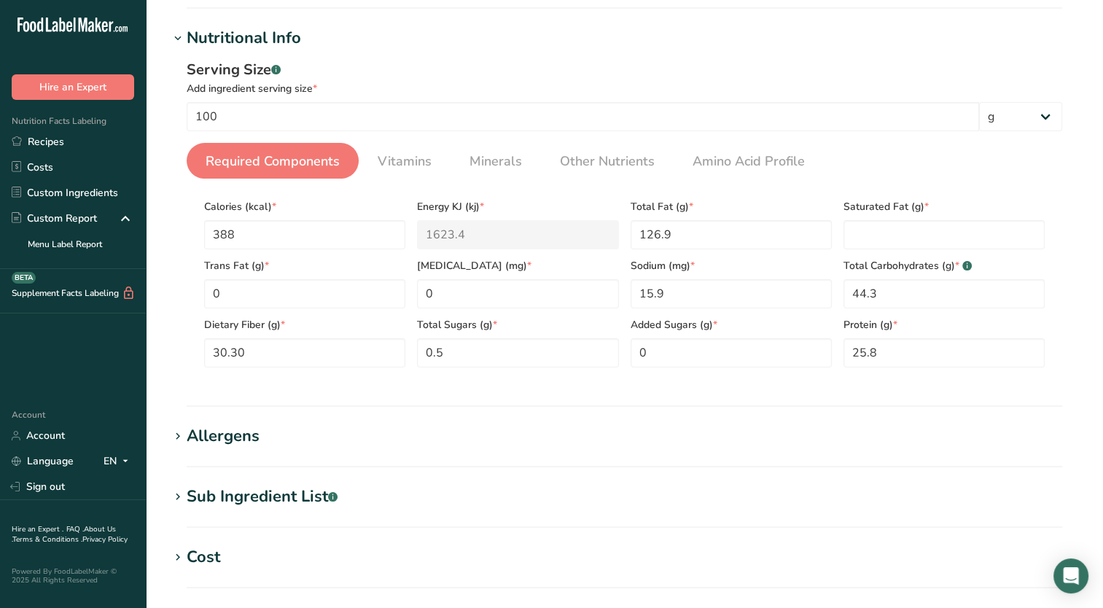
click at [886, 253] on div "Total Carbohydrates (g) * .a-a{fill:#347362;}.b-a{fill:#fff;} 44.3" at bounding box center [944, 278] width 213 height 59
click at [878, 240] on Fat "number" at bounding box center [944, 234] width 201 height 29
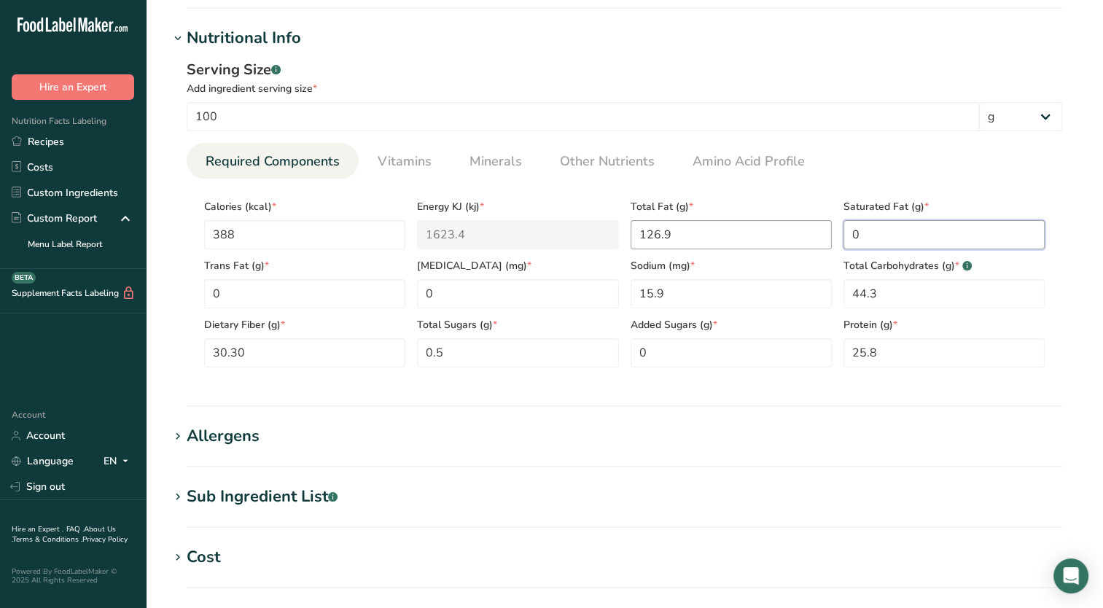
type Fat "0"
drag, startPoint x: 680, startPoint y: 233, endPoint x: 621, endPoint y: 250, distance: 60.7
click at [621, 250] on div "Calories (kcal) * 388 Energy KJ (kj) * 1623.4 Total Fat (g) * 126.9 Saturated F…" at bounding box center [624, 278] width 852 height 177
type Fat "12"
type Fat "6.9"
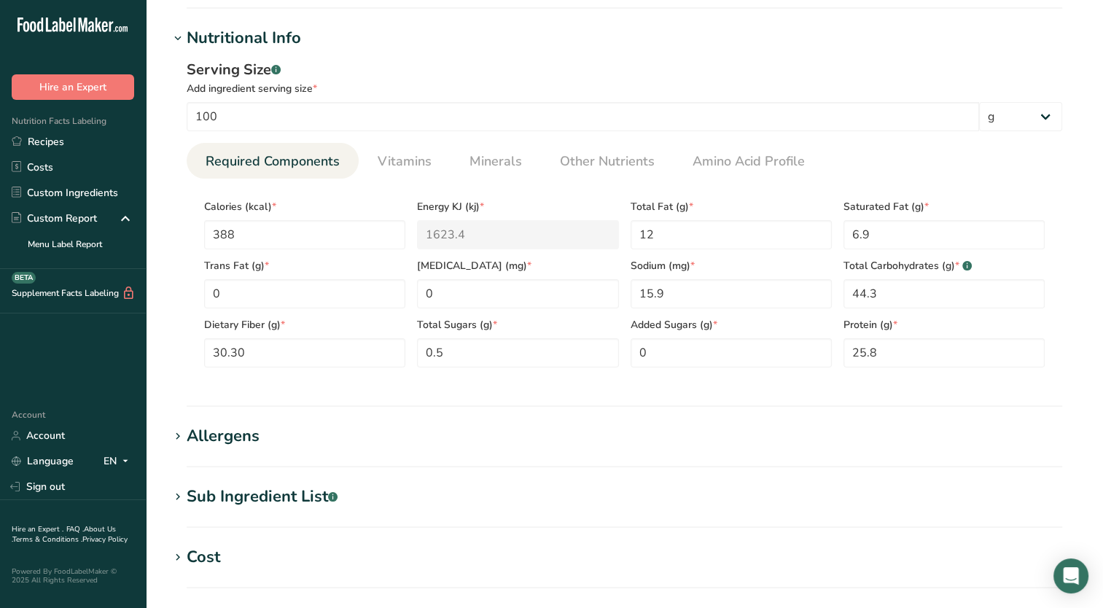
click at [649, 81] on div "Add ingredient serving size *" at bounding box center [625, 88] width 876 height 15
click at [664, 434] on h1 "Allergens" at bounding box center [624, 436] width 911 height 24
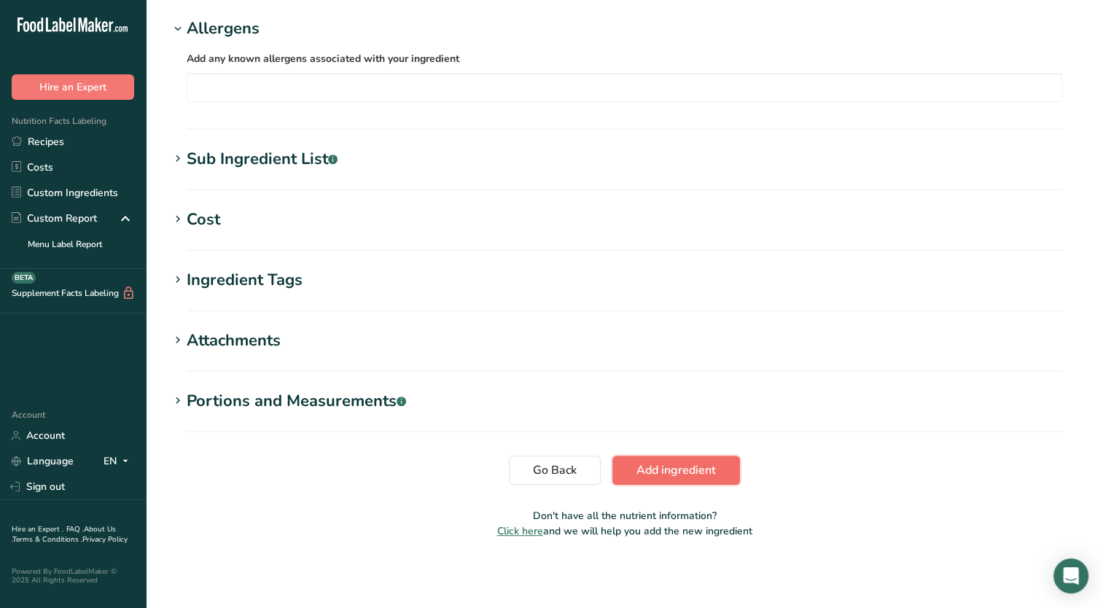
click at [662, 462] on span "Add ingredient" at bounding box center [676, 470] width 79 height 17
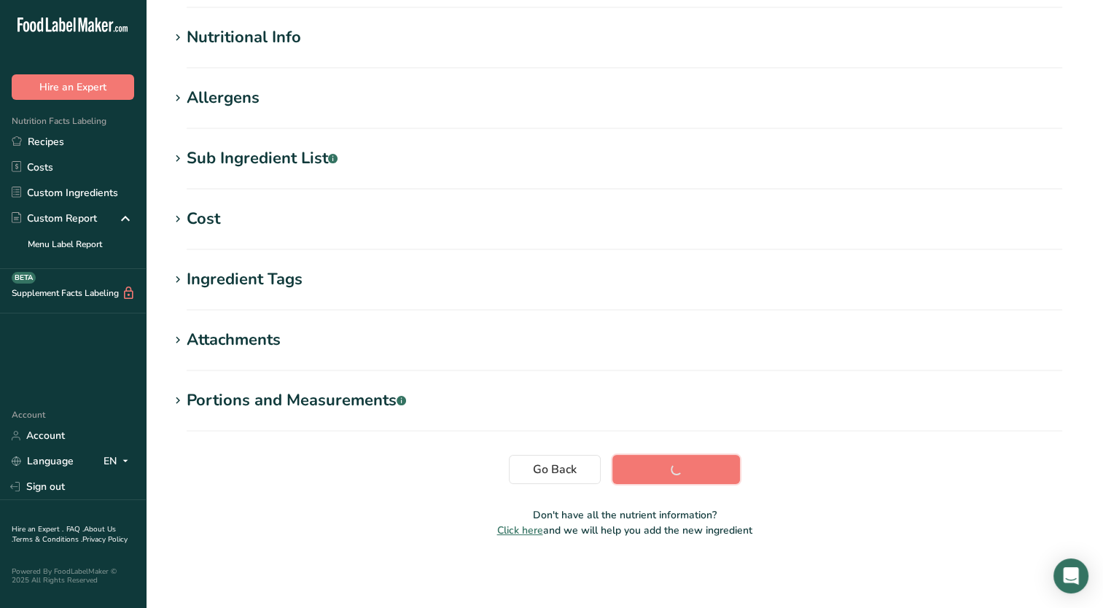
scroll to position [175, 0]
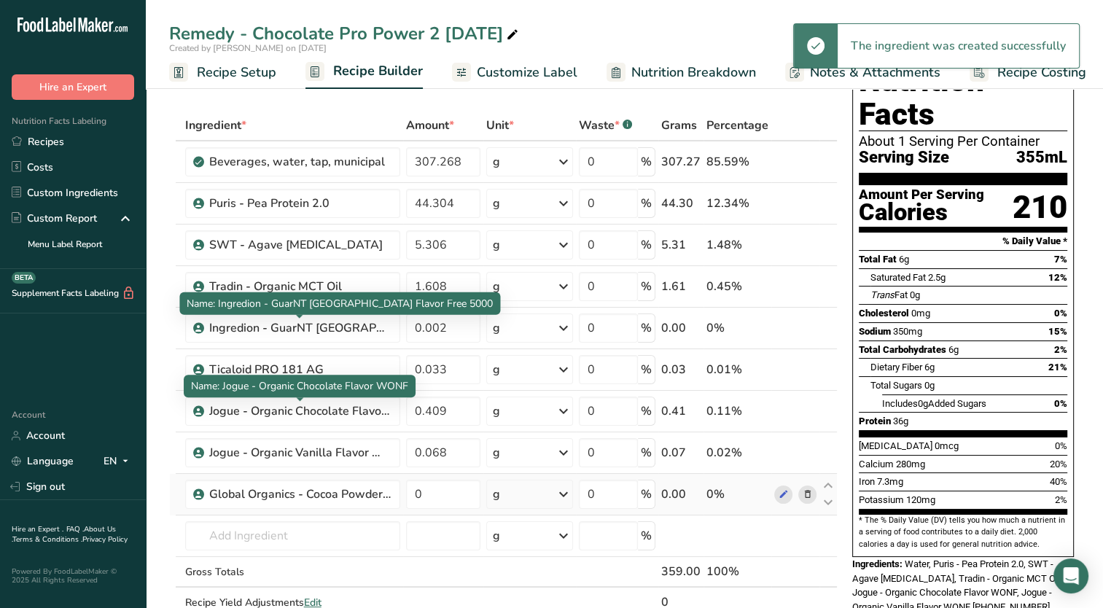
scroll to position [73, 0]
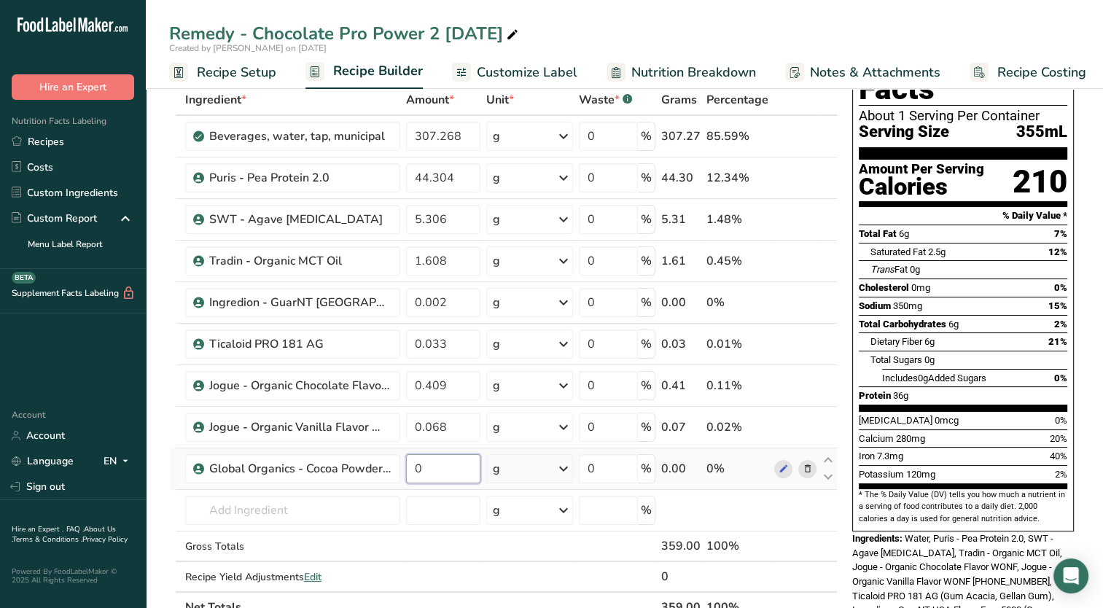
click at [455, 467] on input "0" at bounding box center [443, 468] width 74 height 29
type input "0.068"
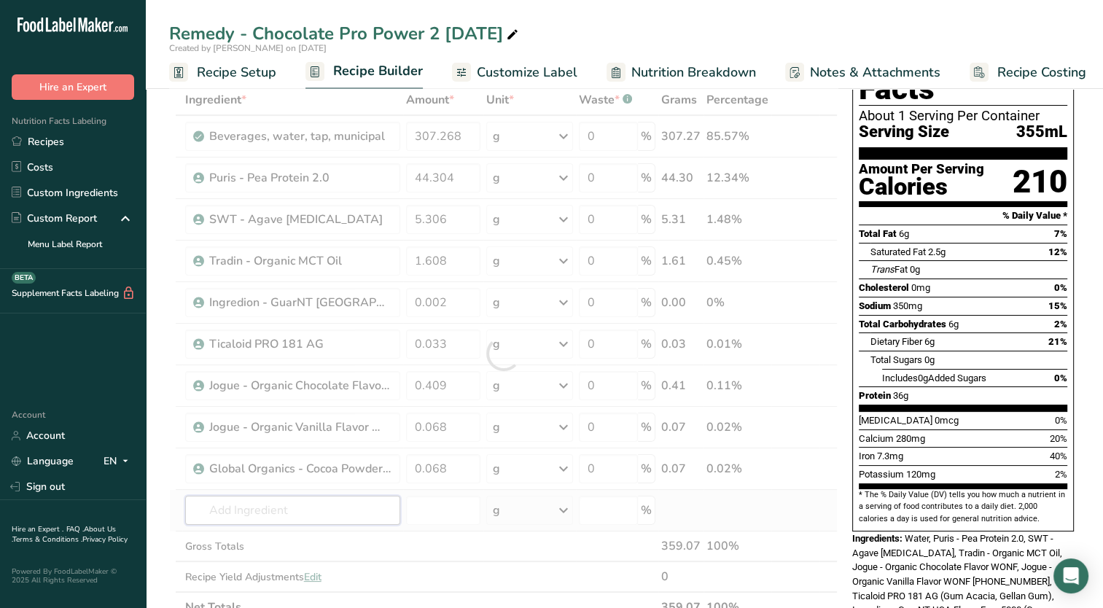
click at [306, 495] on div "Ingredient * Amount * Unit * Waste * .a-a{fill:#347362;}.b-a{fill:#fff;} Grams …" at bounding box center [503, 354] width 669 height 538
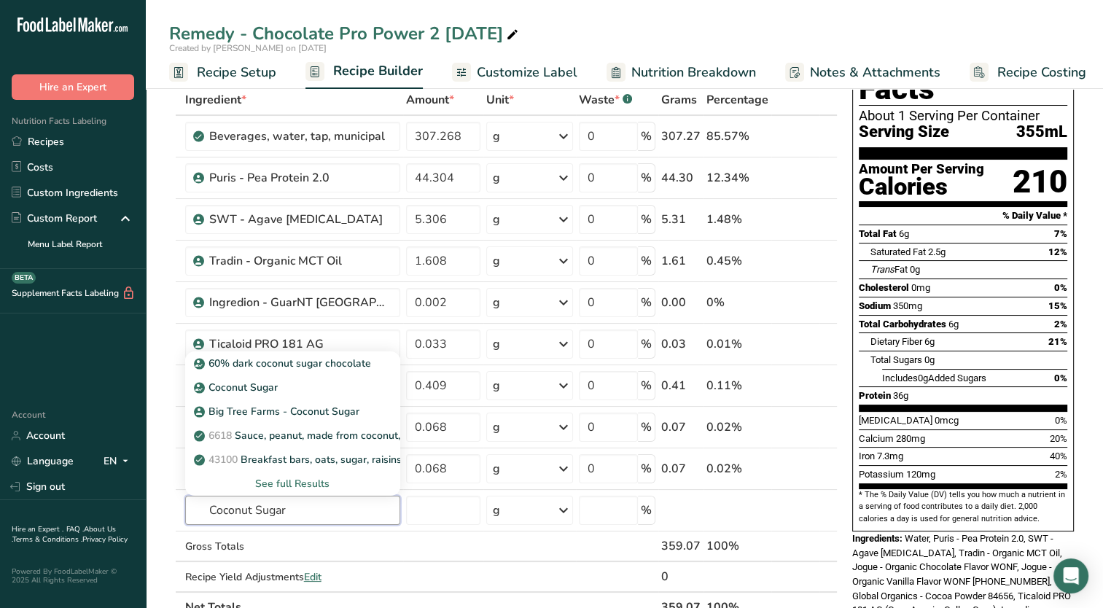
type input "Coconut Sugar"
click at [325, 544] on div "Gross Totals" at bounding box center [292, 546] width 215 height 15
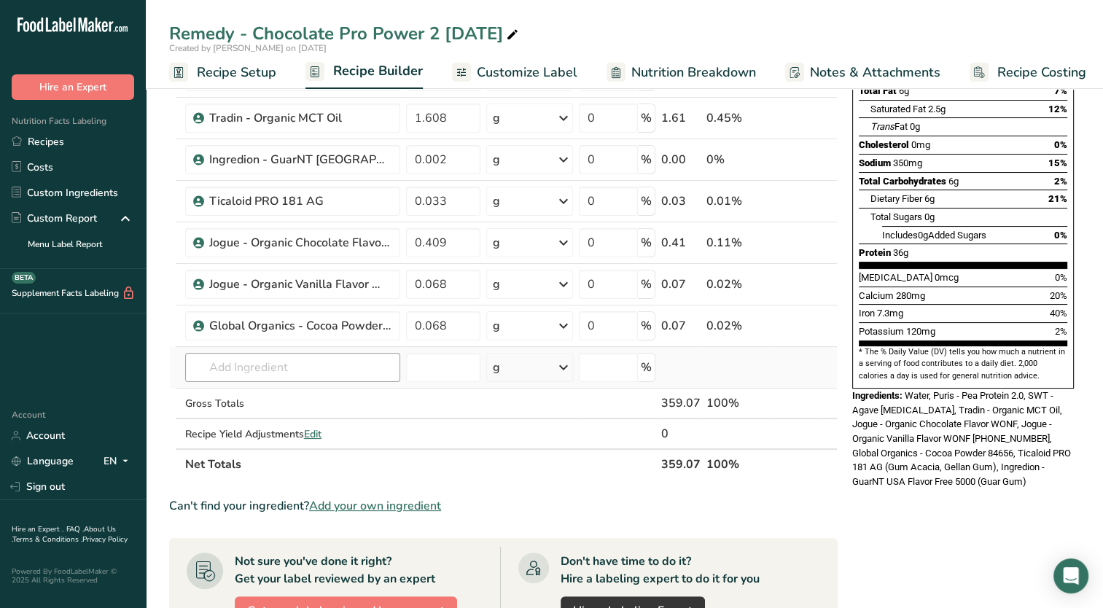
scroll to position [219, 0]
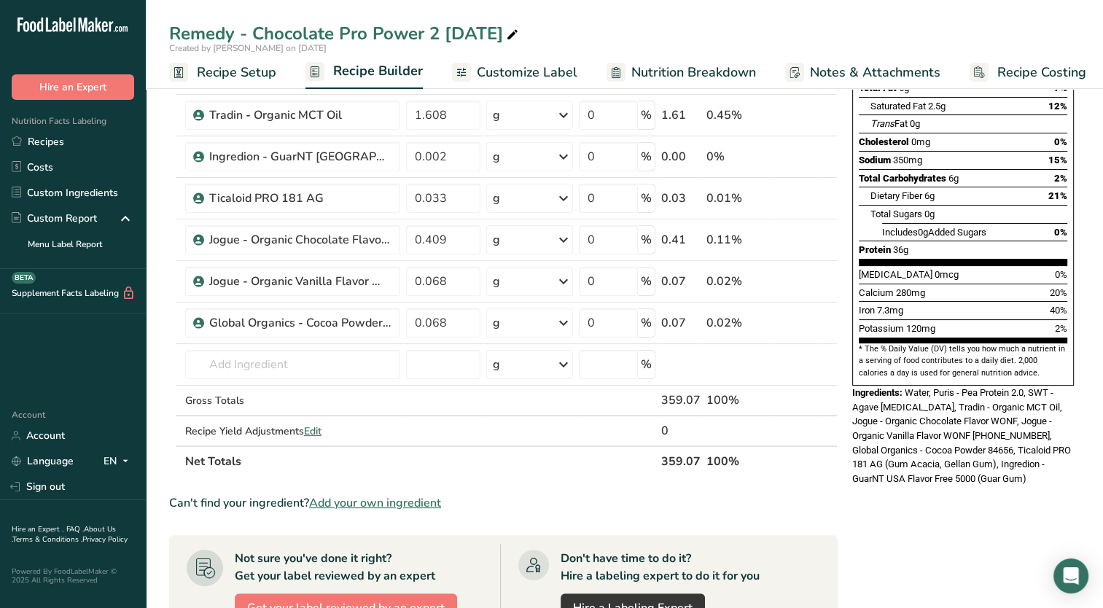
click at [362, 506] on span "Add your own ingredient" at bounding box center [375, 502] width 132 height 17
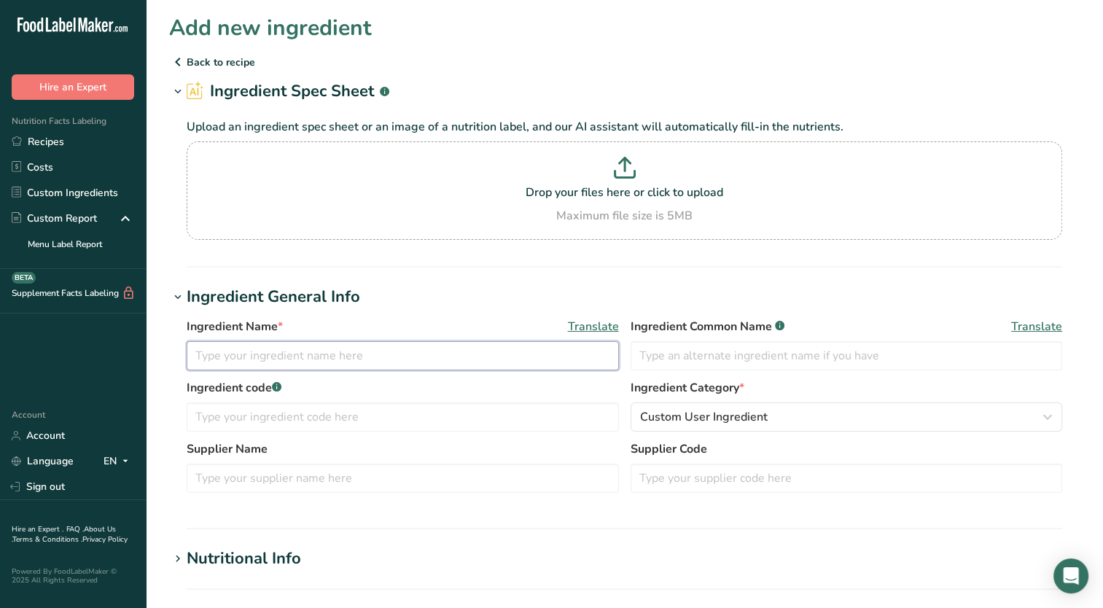
click at [354, 354] on input "text" at bounding box center [403, 355] width 432 height 29
type input "O"
type input "Global Organics - Organic Coconut Sugar"
click at [432, 276] on section "Add new ingredient Back to recipe Ingredient Spec Sheet .a-a{fill:#347362;}.b-a…" at bounding box center [624, 541] width 957 height 1083
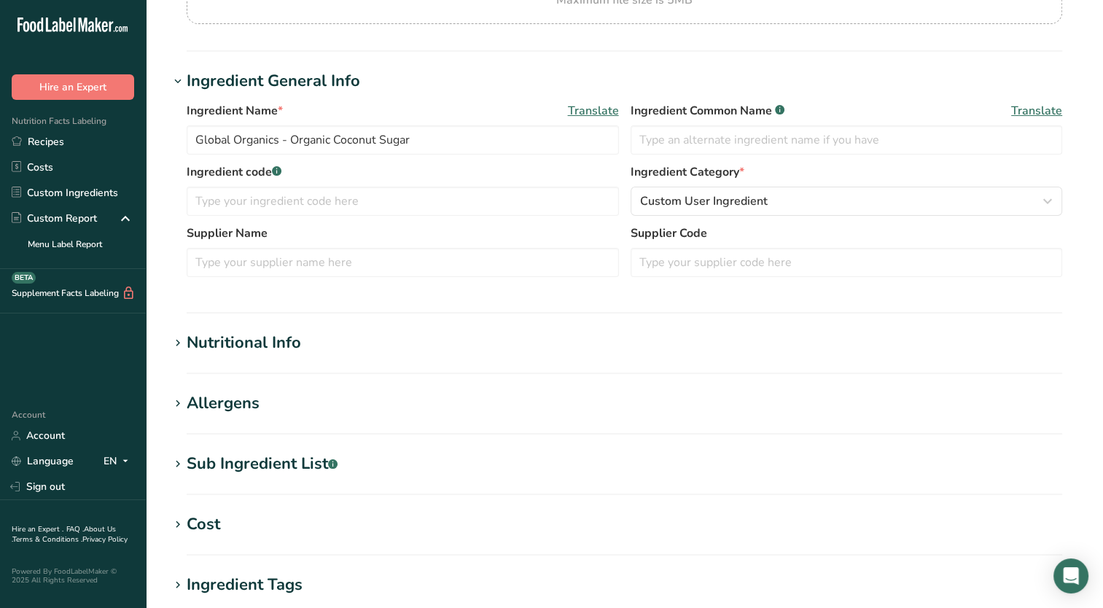
scroll to position [292, 0]
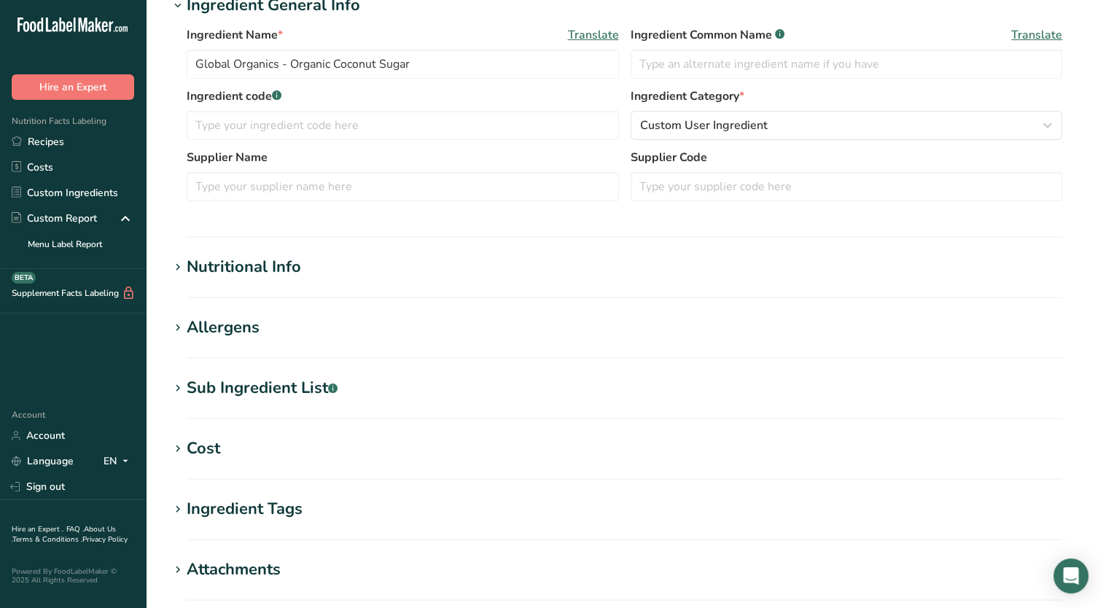
drag, startPoint x: 174, startPoint y: 270, endPoint x: 354, endPoint y: 350, distance: 197.8
click at [178, 273] on icon at bounding box center [177, 267] width 13 height 20
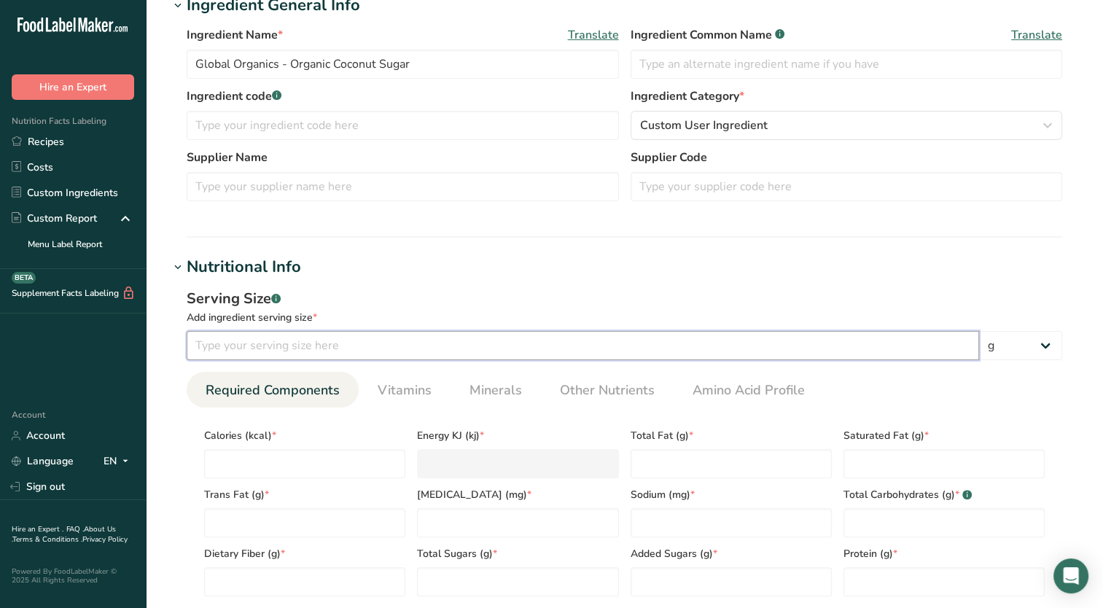
click at [361, 350] on input "number" at bounding box center [583, 345] width 793 height 29
type input "100"
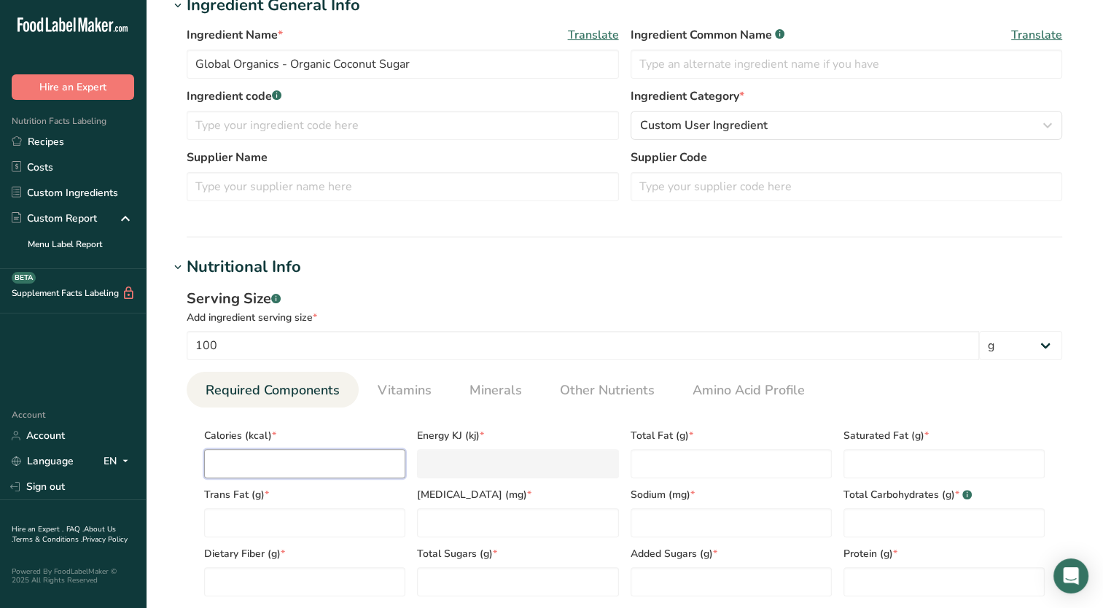
drag, startPoint x: 337, startPoint y: 463, endPoint x: 330, endPoint y: 450, distance: 15.0
click at [332, 454] on input "number" at bounding box center [304, 463] width 201 height 29
type input "3"
type KJ "12.6"
type input "37"
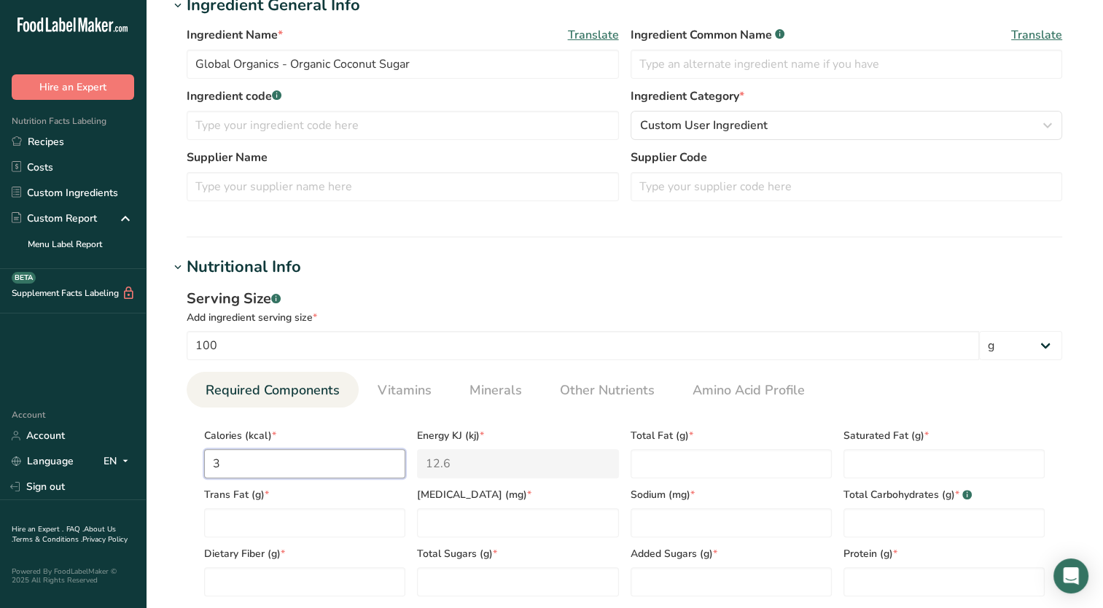
type KJ "154.8"
type input "375"
type KJ "1569"
type input "375"
type Fat "0"
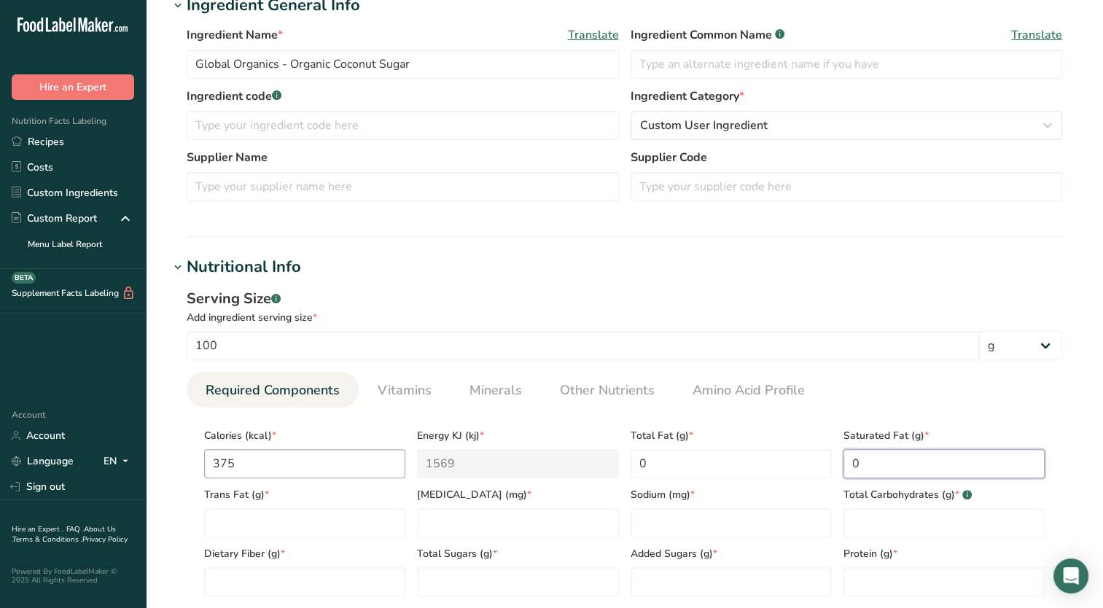
type Fat "0"
type input "0"
type input "125"
type Carbohydrates "100"
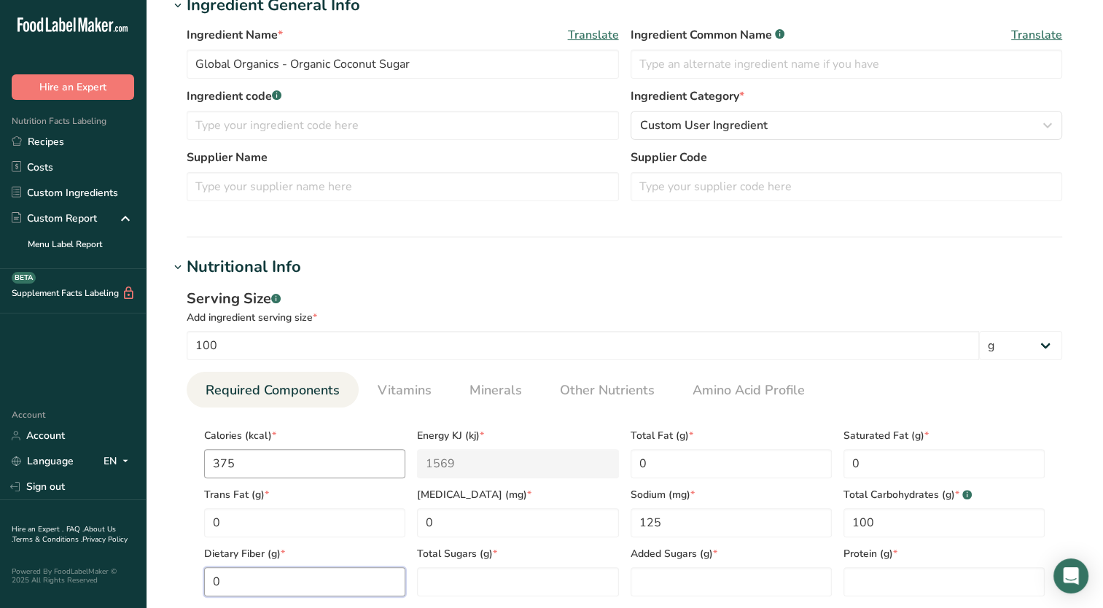
type Fiber "0"
type Sugars "87.5"
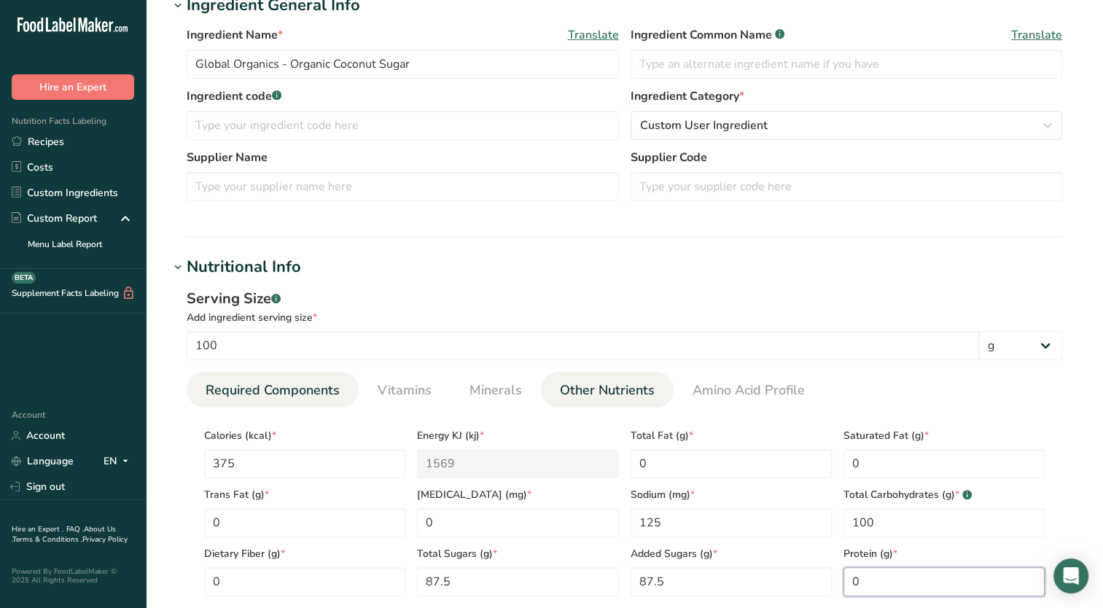
type input "0"
click at [554, 397] on link "Other Nutrients" at bounding box center [607, 390] width 106 height 37
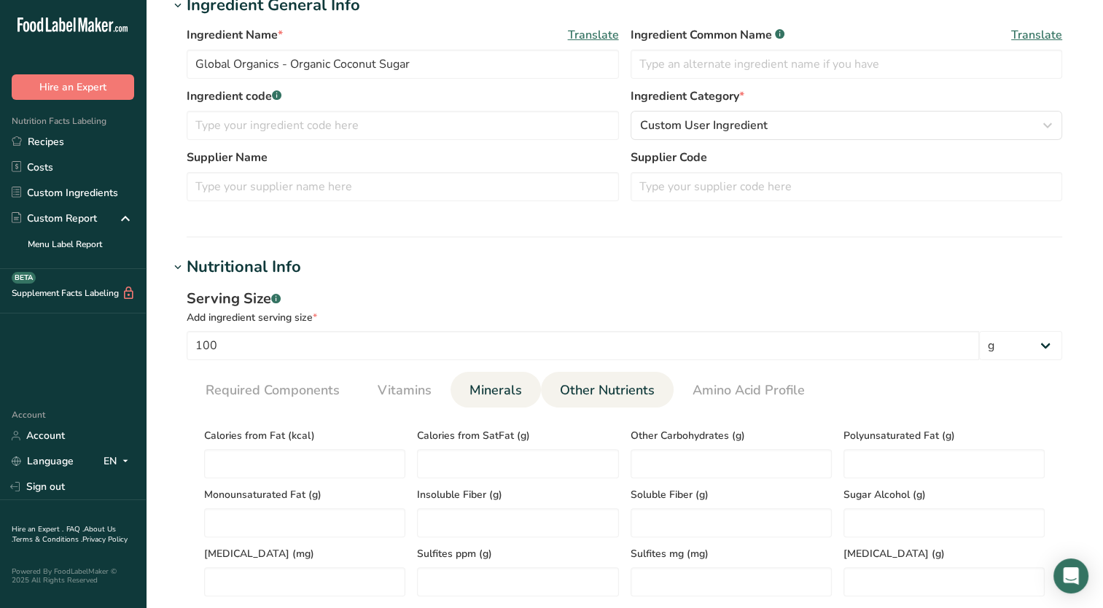
click at [501, 392] on span "Minerals" at bounding box center [496, 391] width 52 height 20
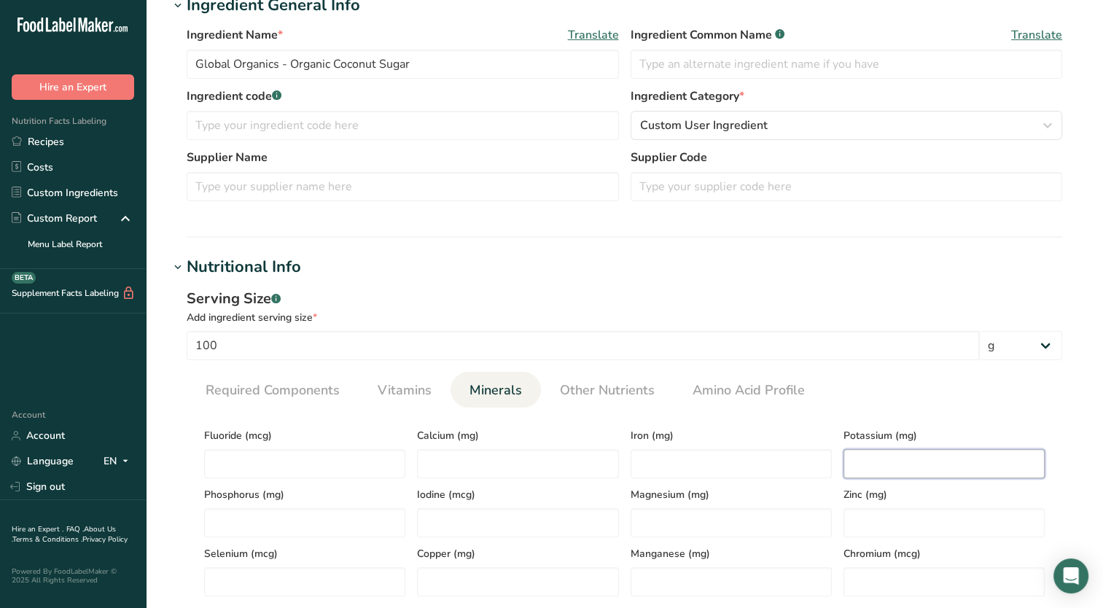
click at [884, 469] on input "number" at bounding box center [944, 463] width 201 height 29
type input "875"
click at [867, 289] on div "Serving Size .a-a{fill:#347362;}.b-a{fill:#fff;}" at bounding box center [625, 299] width 876 height 22
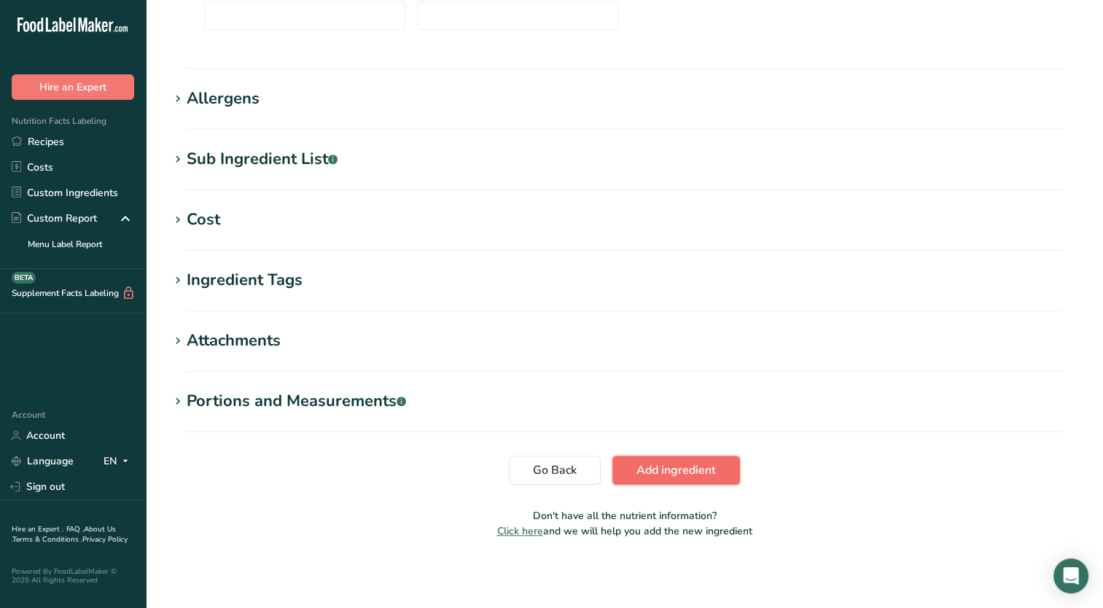
click at [723, 471] on button "Add ingredient" at bounding box center [676, 470] width 128 height 29
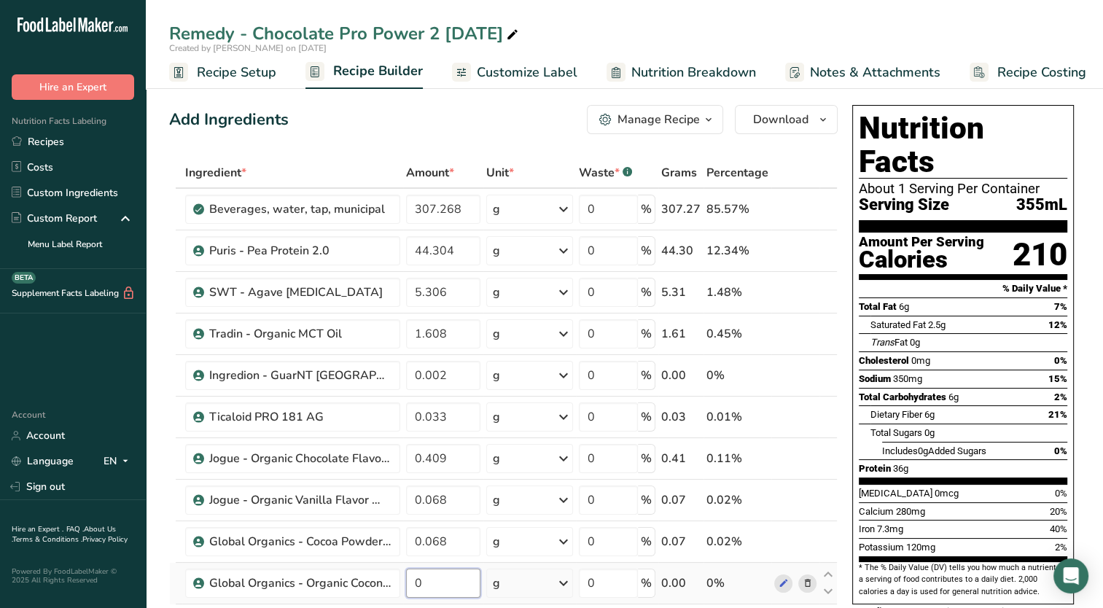
drag, startPoint x: 434, startPoint y: 585, endPoint x: 413, endPoint y: 591, distance: 21.9
click at [413, 591] on input "0" at bounding box center [443, 583] width 74 height 29
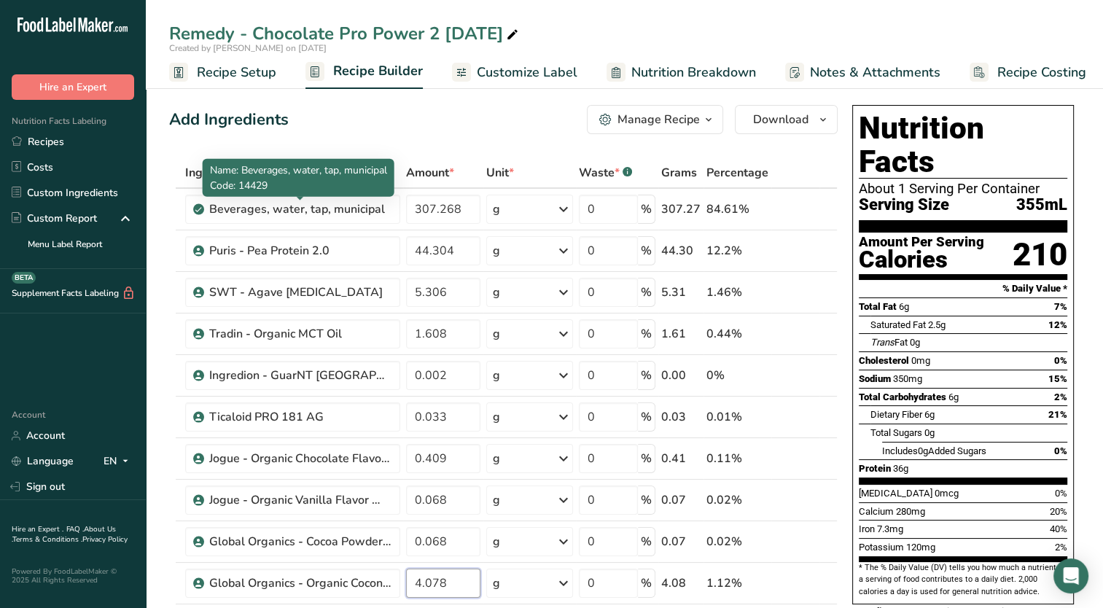
type input "4.078"
